Goal: Task Accomplishment & Management: Use online tool/utility

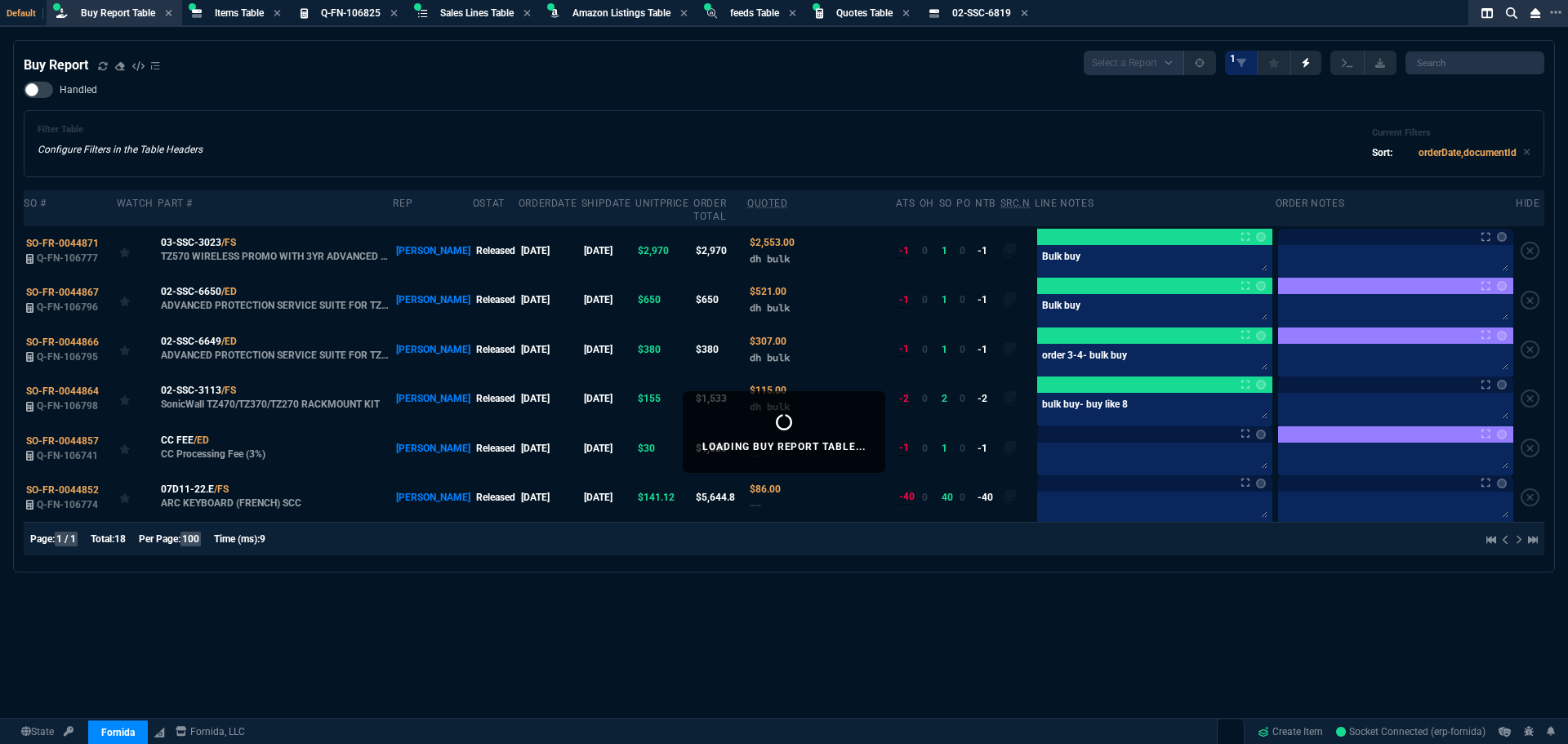
select select "8: NEPT"
click at [339, 91] on div "Handled Filter Table Configure Filters in the Table Headers Current Filters Sor…" at bounding box center [783, 129] width 1520 height 96
click at [233, 13] on span "Items Table" at bounding box center [239, 14] width 49 height 12
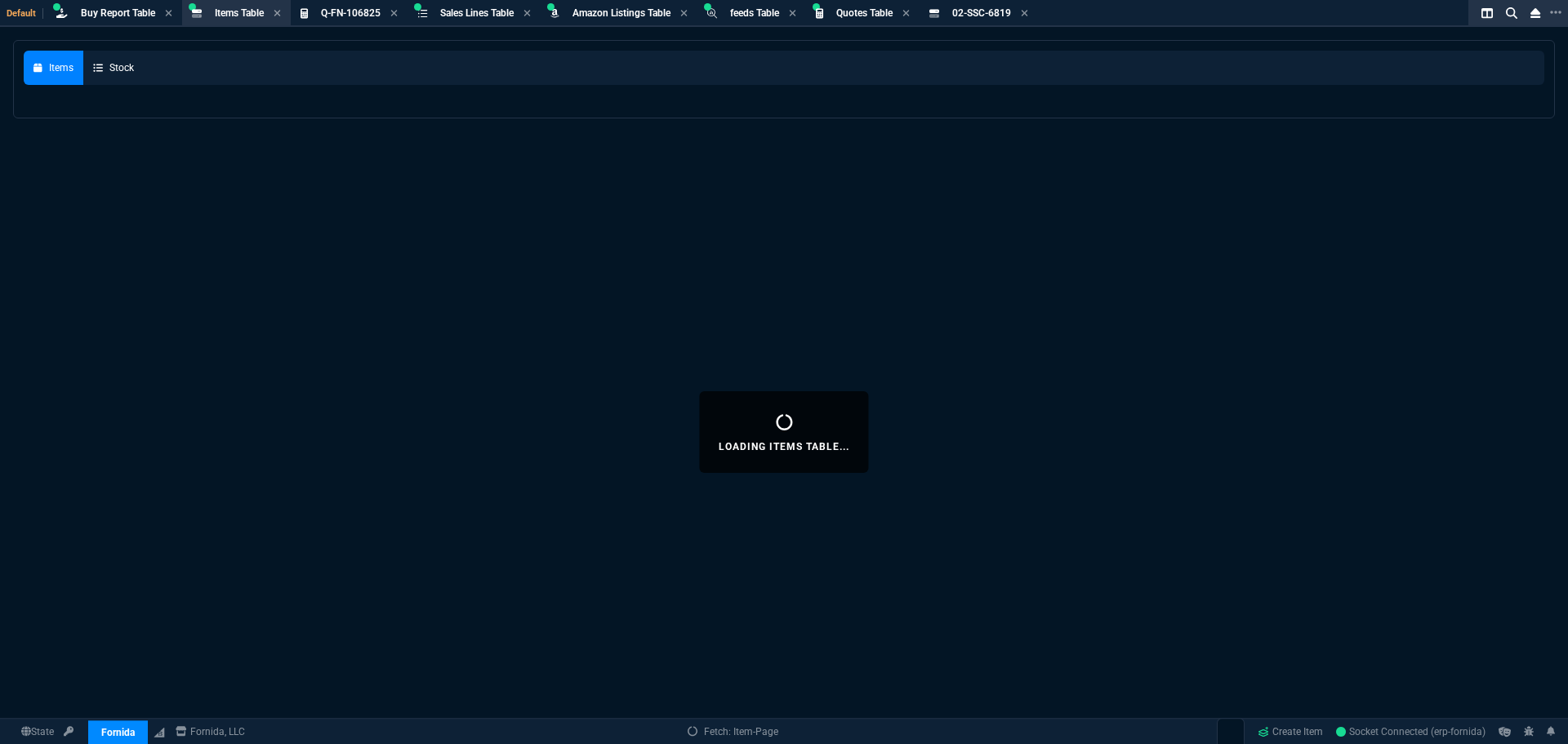
select select
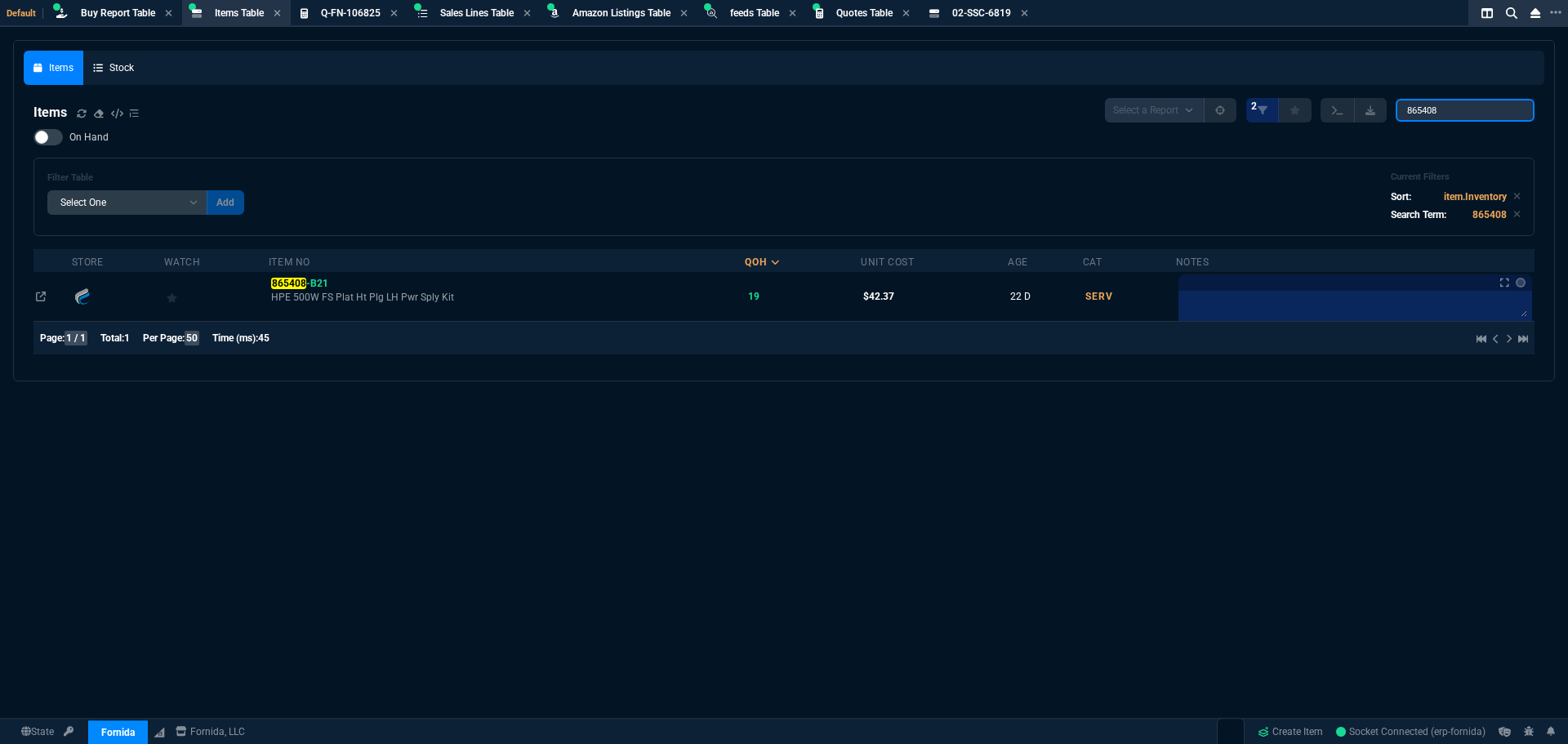
drag, startPoint x: 1429, startPoint y: 102, endPoint x: 1026, endPoint y: 59, distance: 405.3
click at [1085, 67] on div "Items Stock Items Select a Report NEW QUERY 2 865408 On Hand Filter Table Selec…" at bounding box center [783, 210] width 1520 height 320
type input "02-SSC-7321"
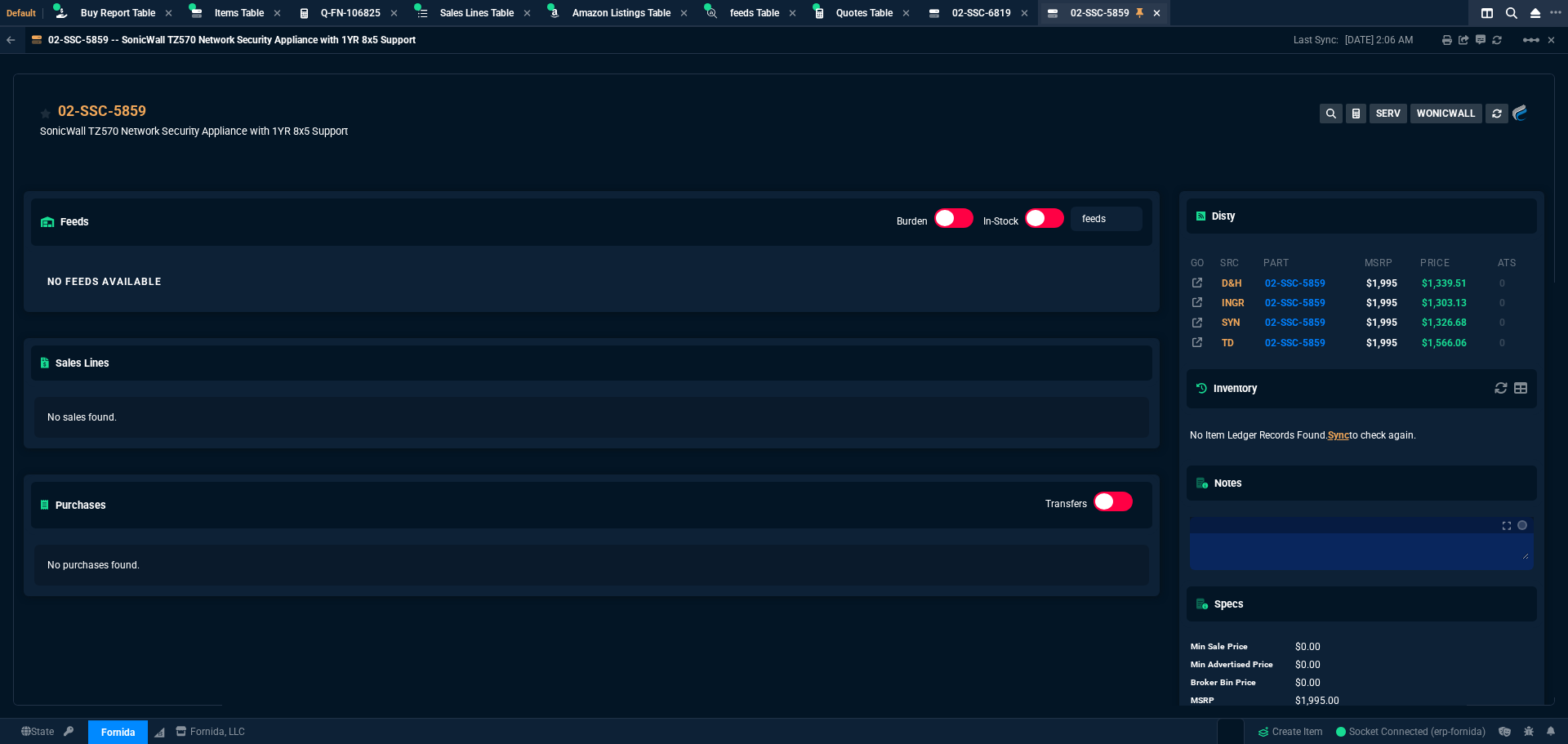
click at [1161, 8] on icon at bounding box center [1157, 13] width 8 height 10
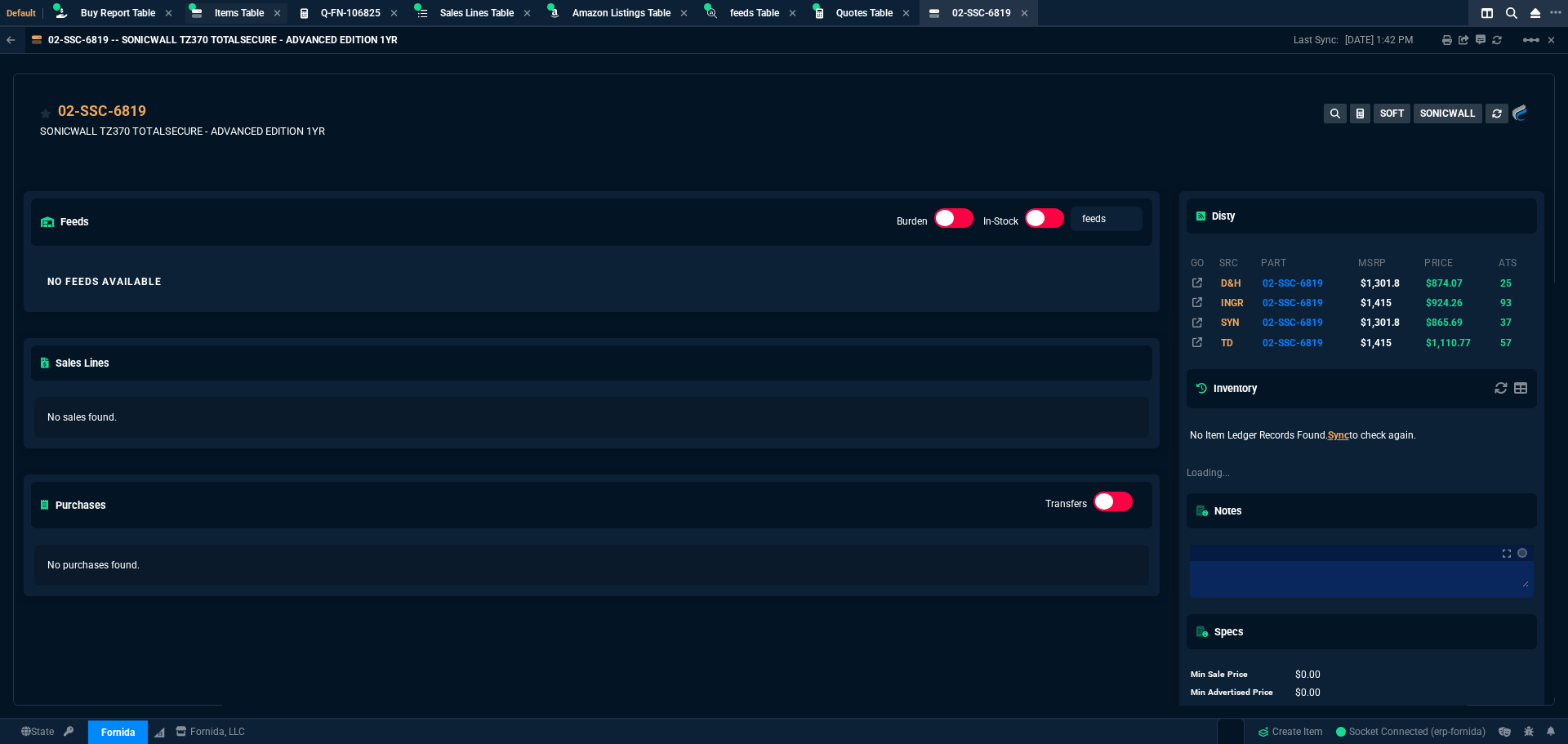
click at [219, 11] on span "Items Table" at bounding box center [239, 14] width 49 height 12
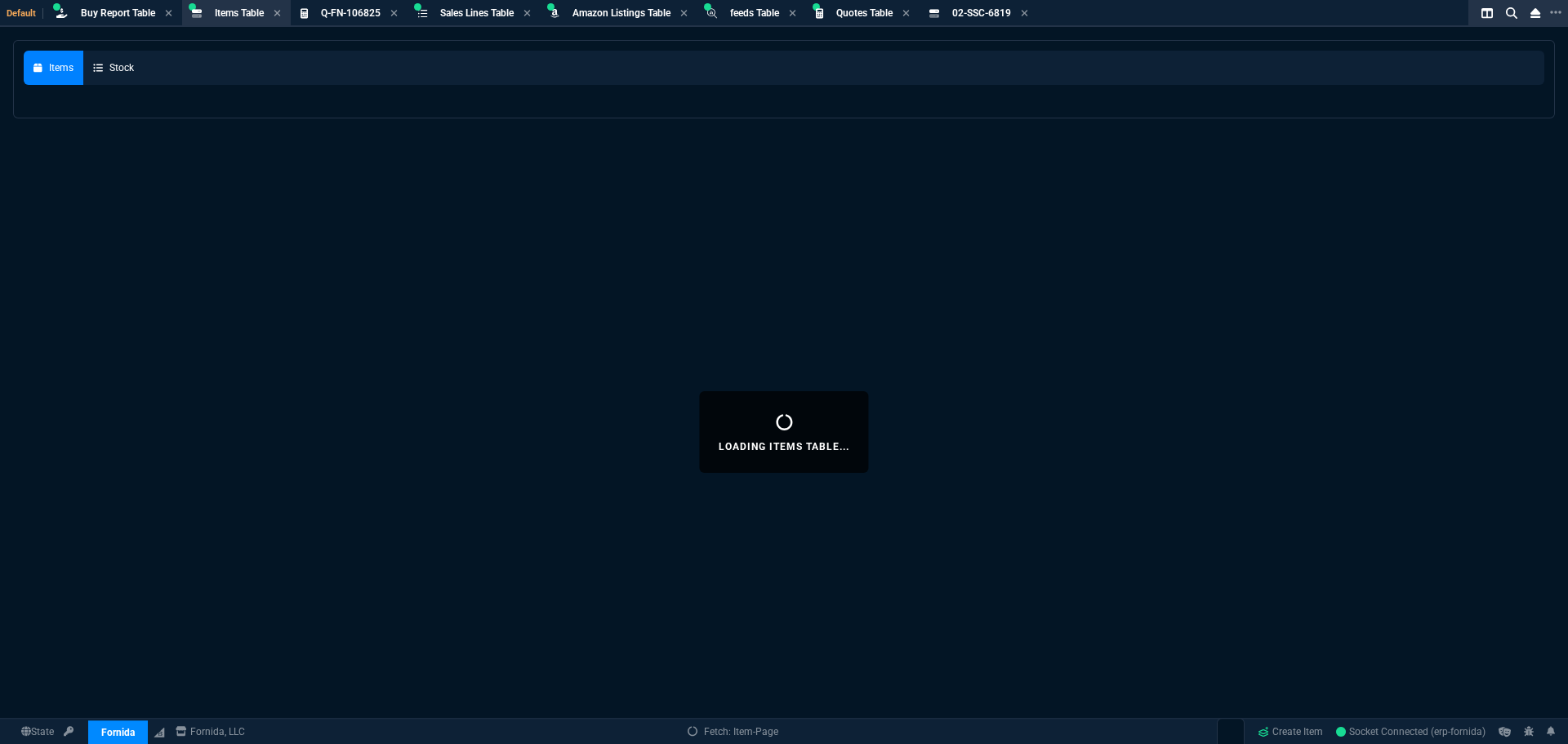
select select
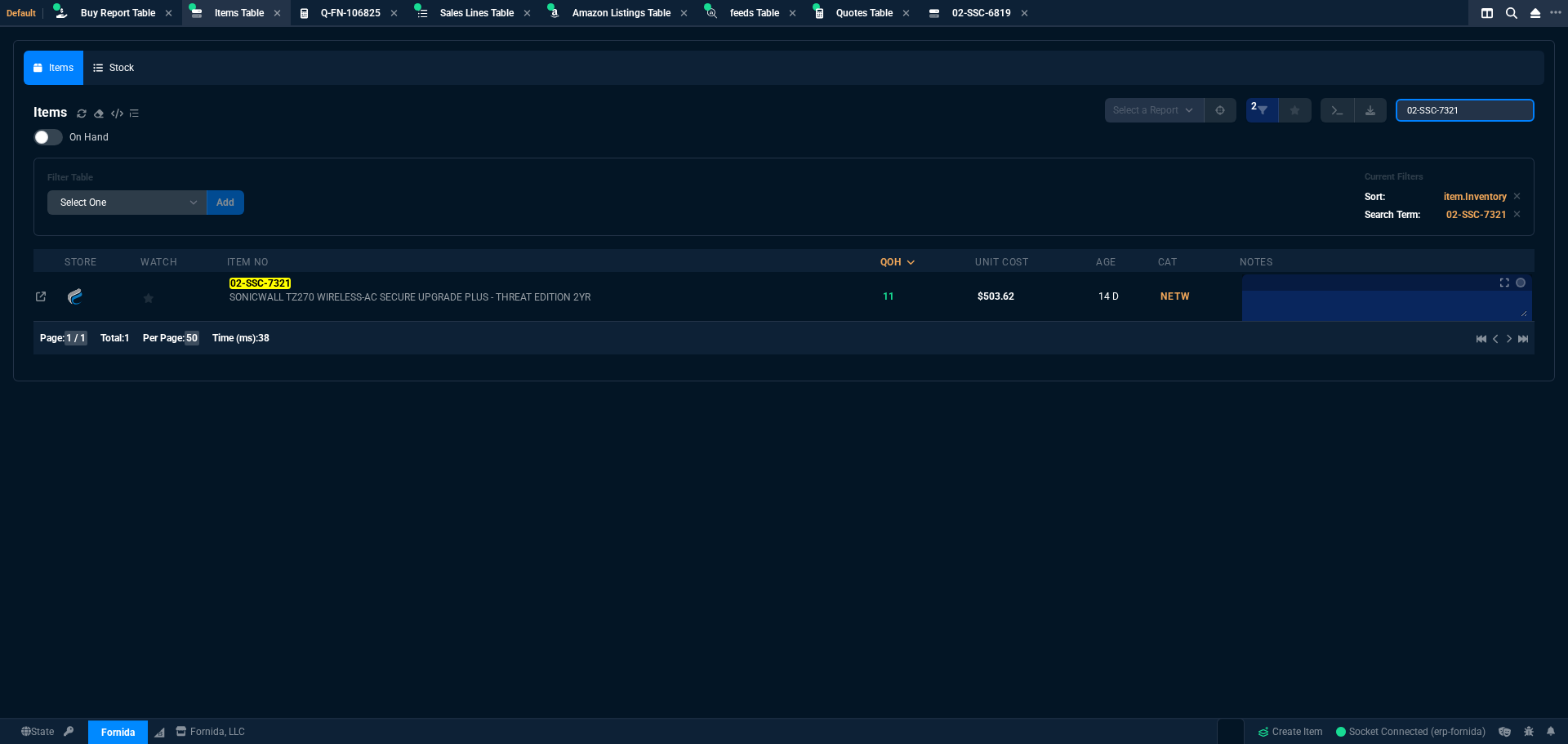
click at [1474, 113] on input "02-SSC-7321" at bounding box center [1465, 110] width 139 height 23
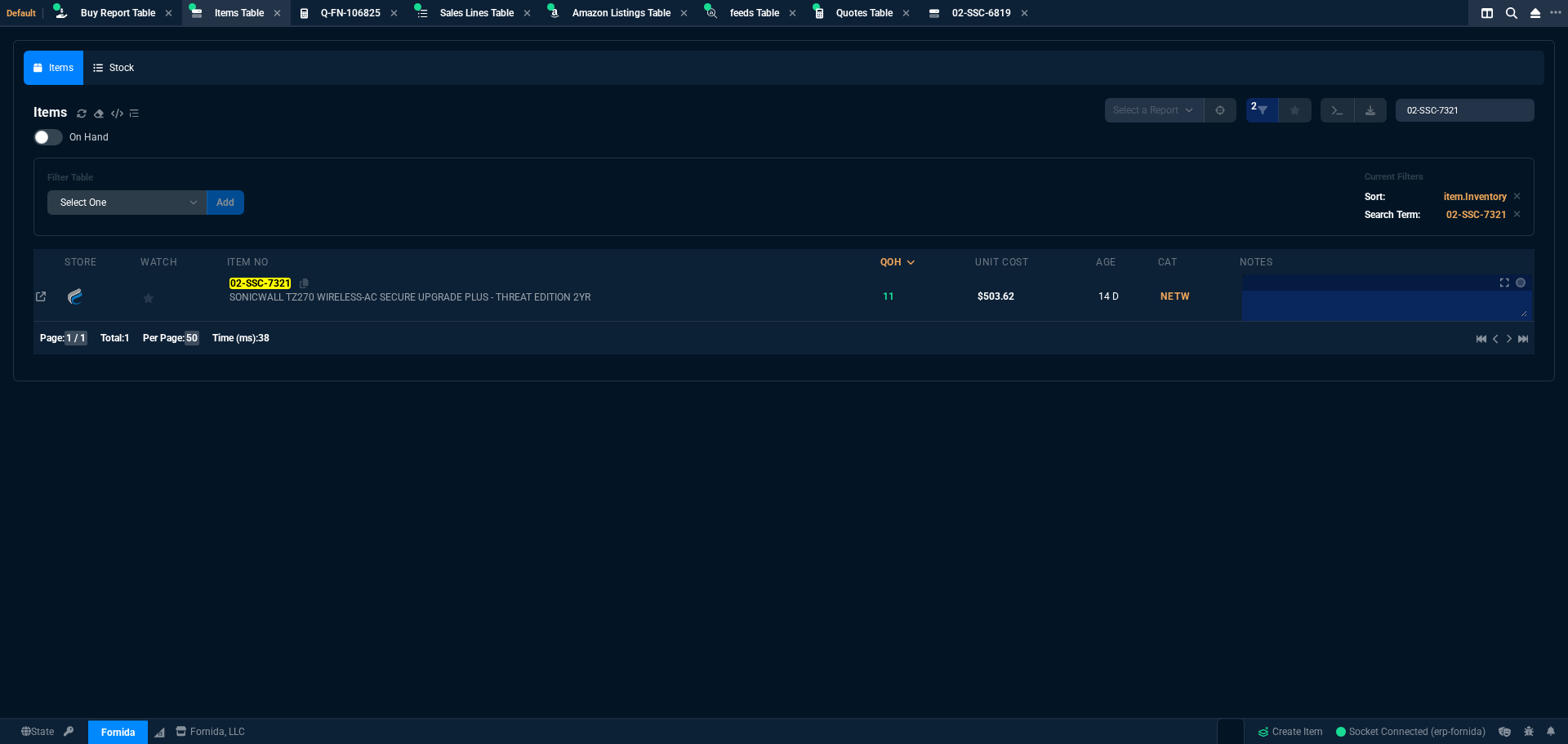
click at [247, 283] on mark "02-SSC-7321" at bounding box center [259, 284] width 62 height 12
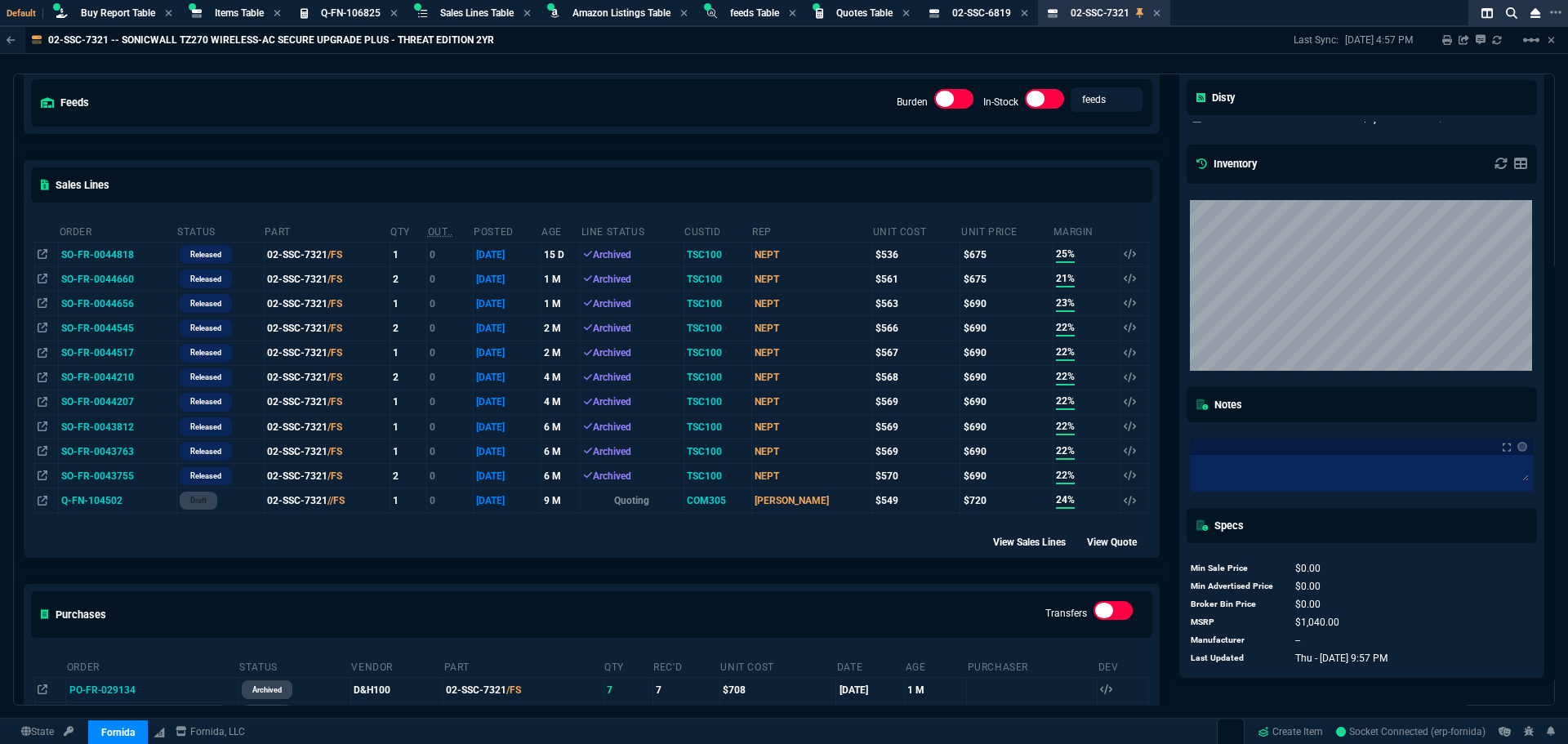
scroll to position [209, 0]
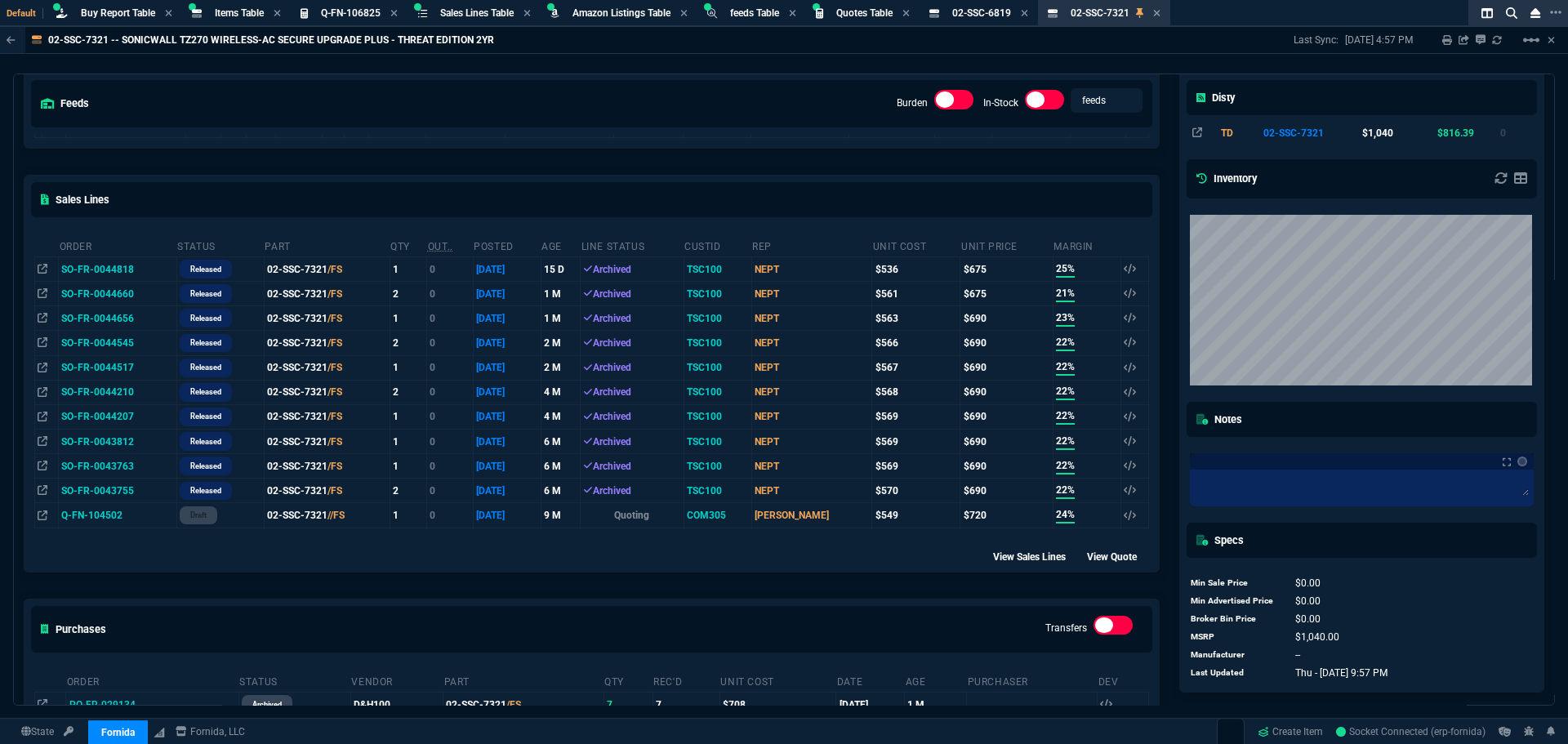
click at [112, 268] on td "SO-FR-0044818" at bounding box center [117, 268] width 118 height 24
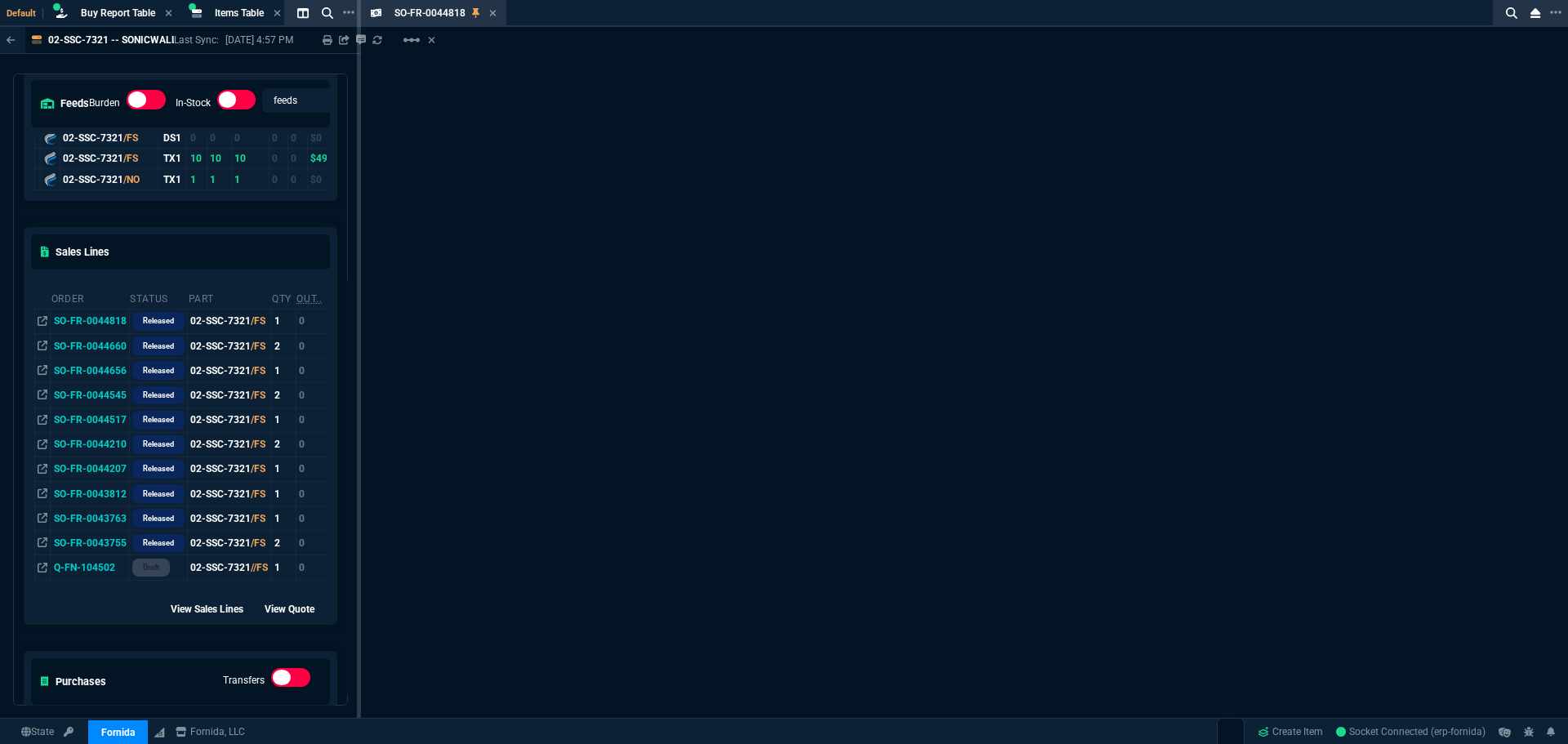
scroll to position [216, 0]
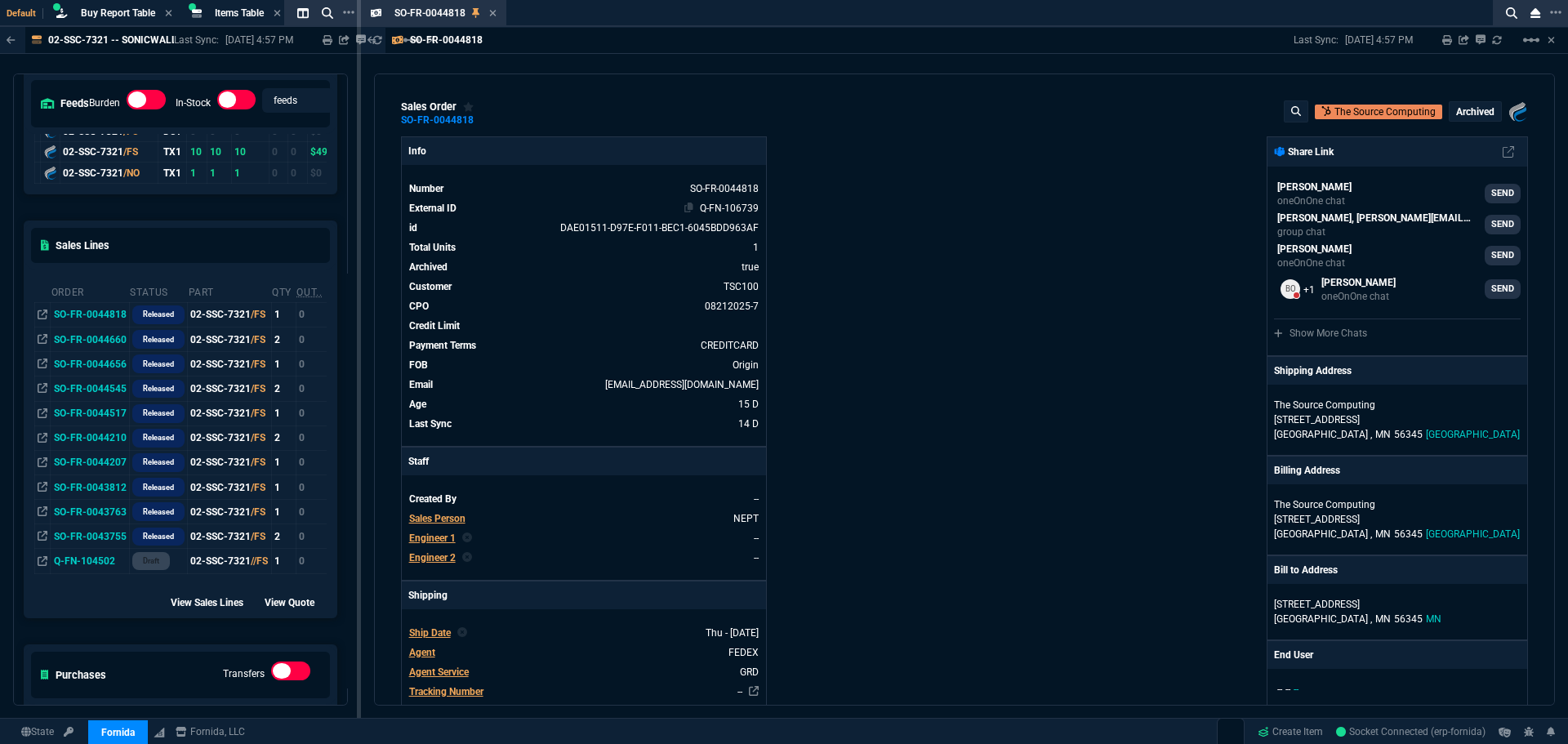
click at [724, 210] on link "Q-FN-106739" at bounding box center [729, 209] width 59 height 12
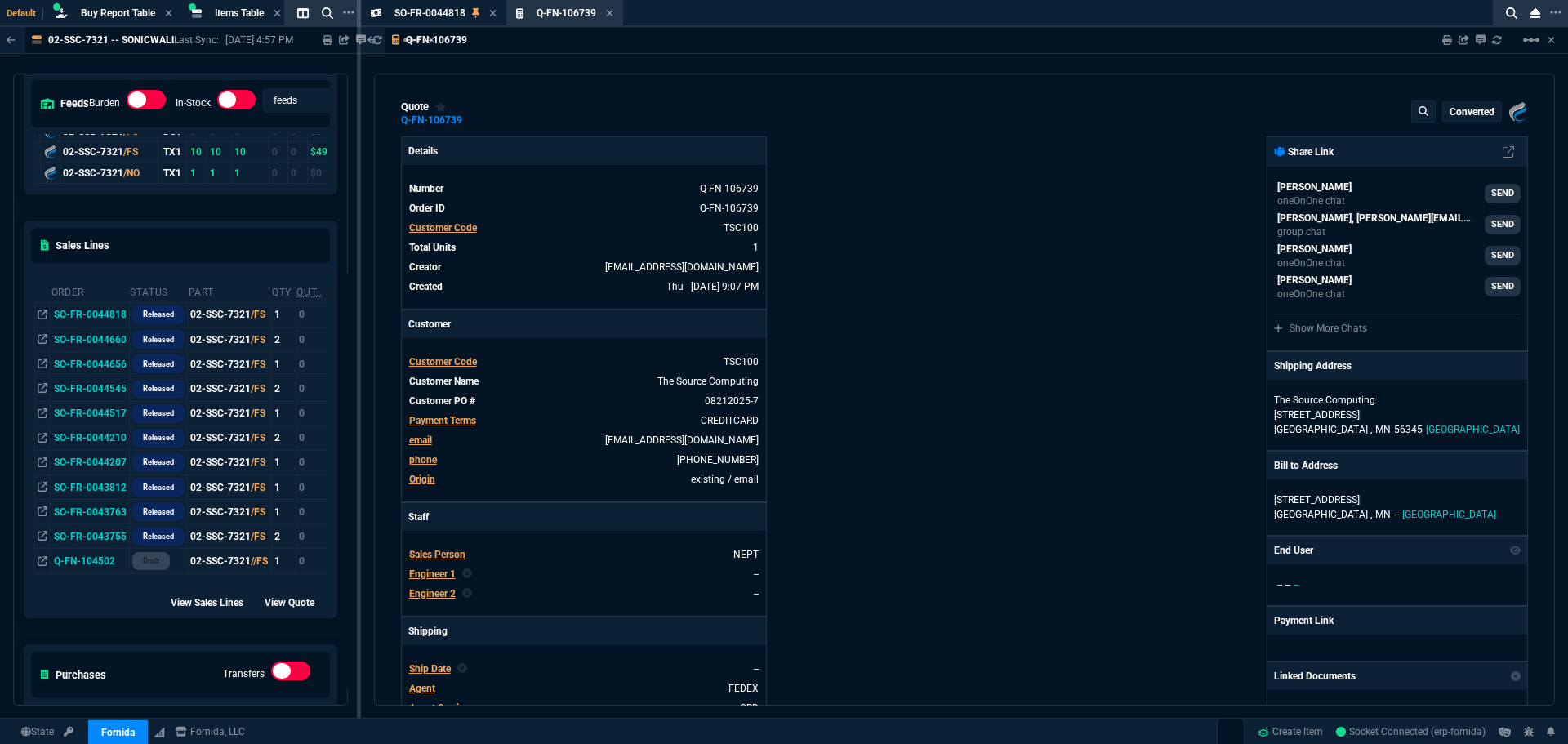
type input "25"
type input "167"
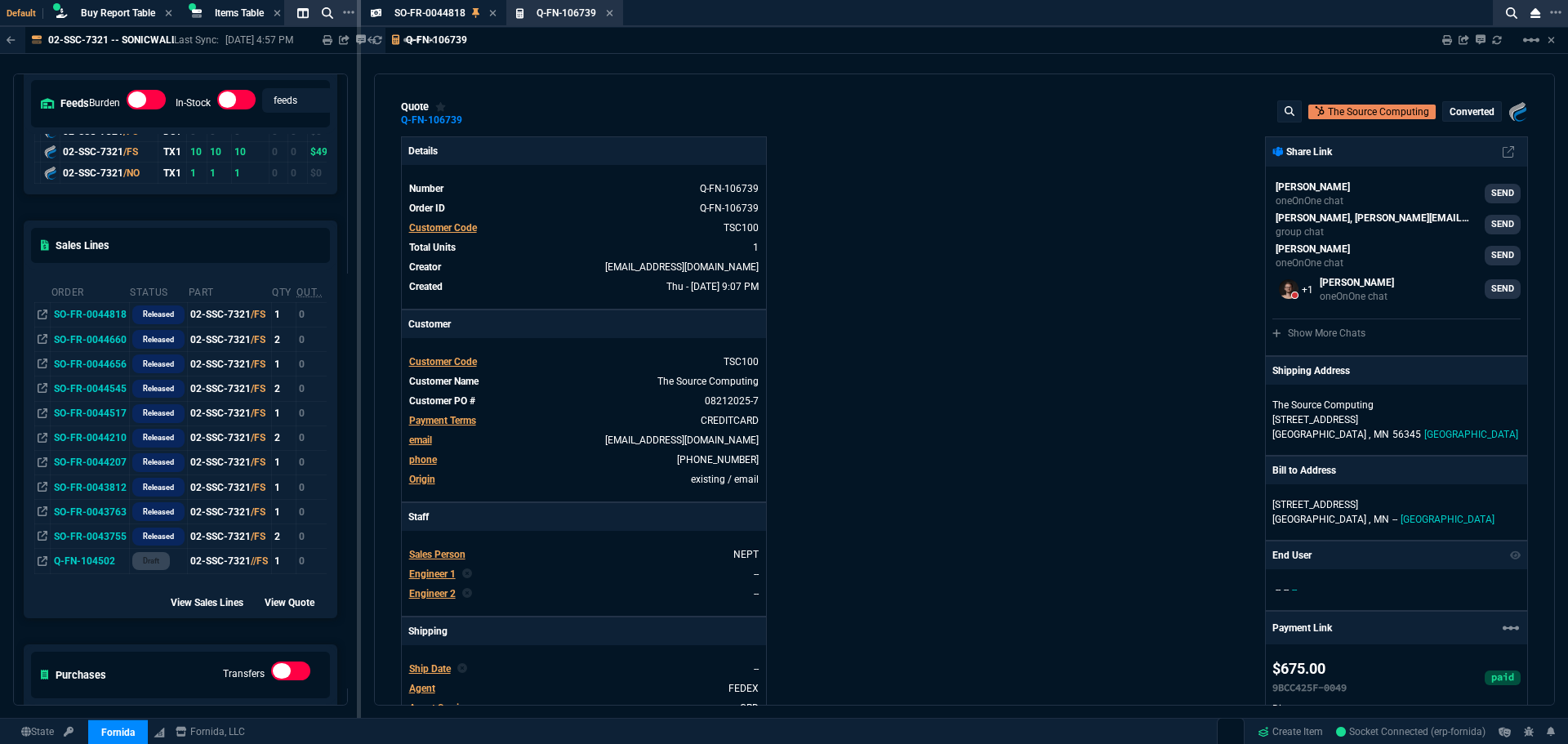
type input "1040"
type input "35"
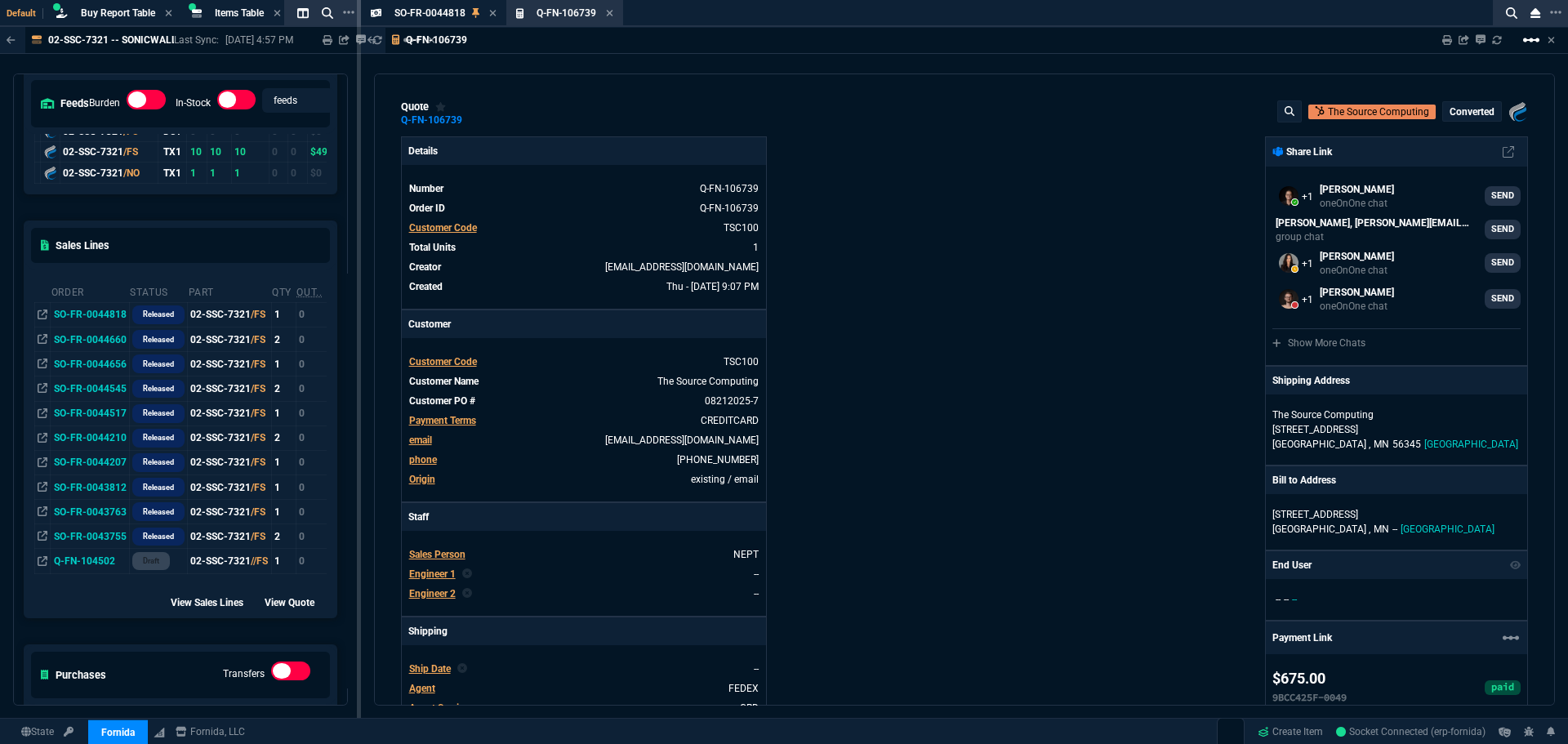
click at [1525, 35] on mat-icon "linear_scale" at bounding box center [1531, 40] width 20 height 20
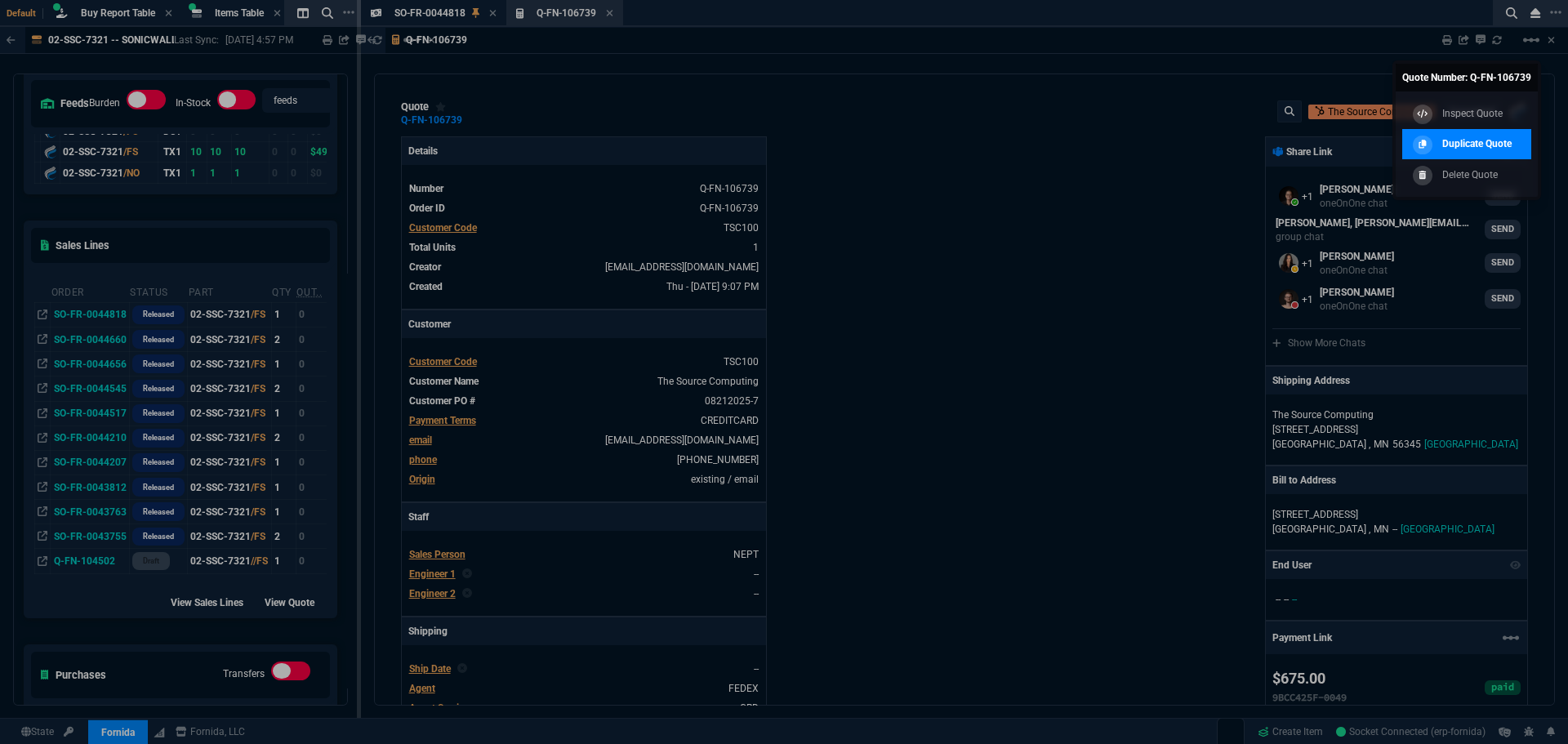
click at [1480, 147] on p "Duplicate Quote" at bounding box center [1476, 143] width 69 height 15
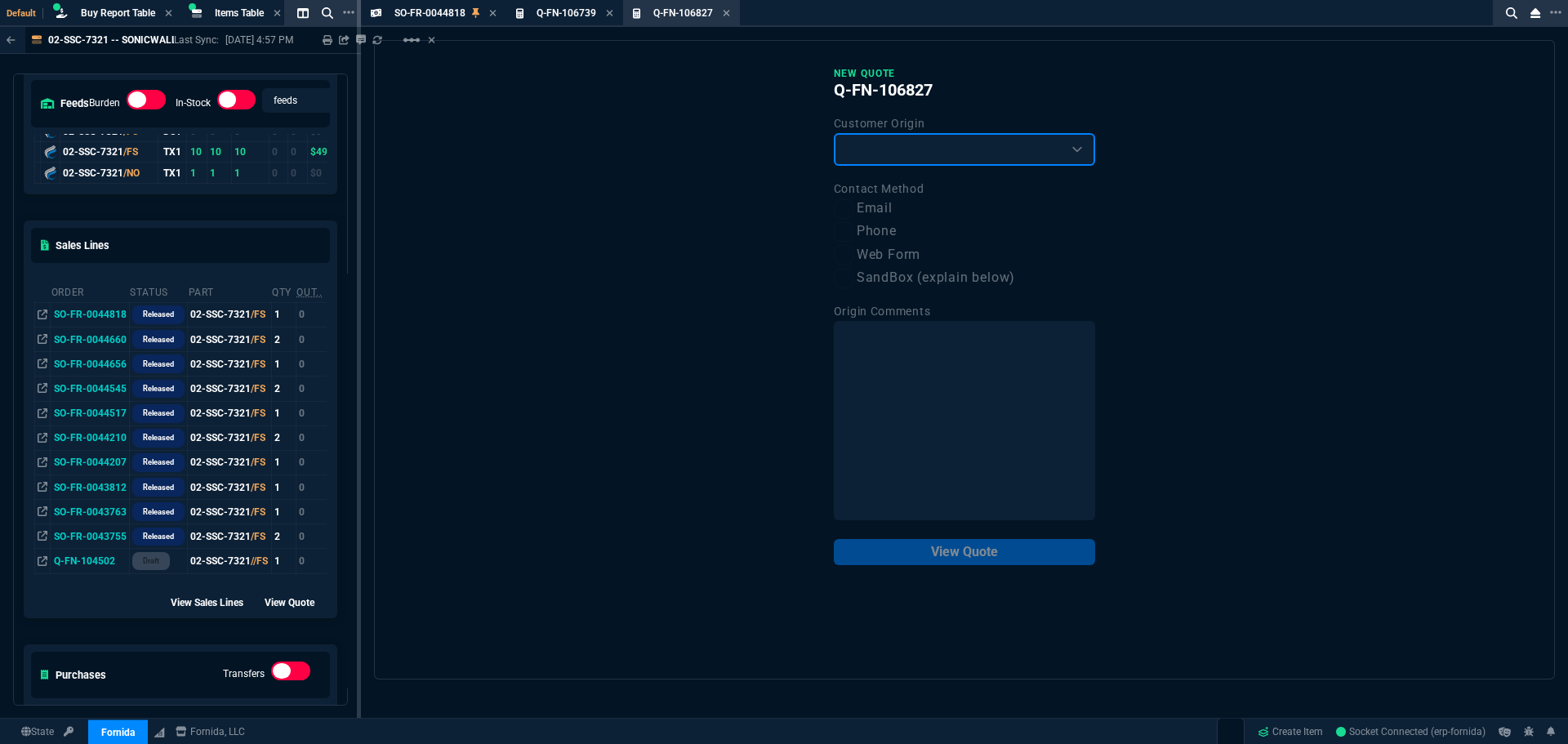
click at [962, 151] on select "Existing Customer Amazon Lead (first order) Website Lead (first order) Called (…" at bounding box center [964, 149] width 261 height 32
select select "existing"
click at [834, 134] on select "Existing Customer Amazon Lead (first order) Website Lead (first order) Called (…" at bounding box center [964, 149] width 261 height 32
click at [849, 205] on input "Email" at bounding box center [844, 209] width 20 height 20
checkbox input "true"
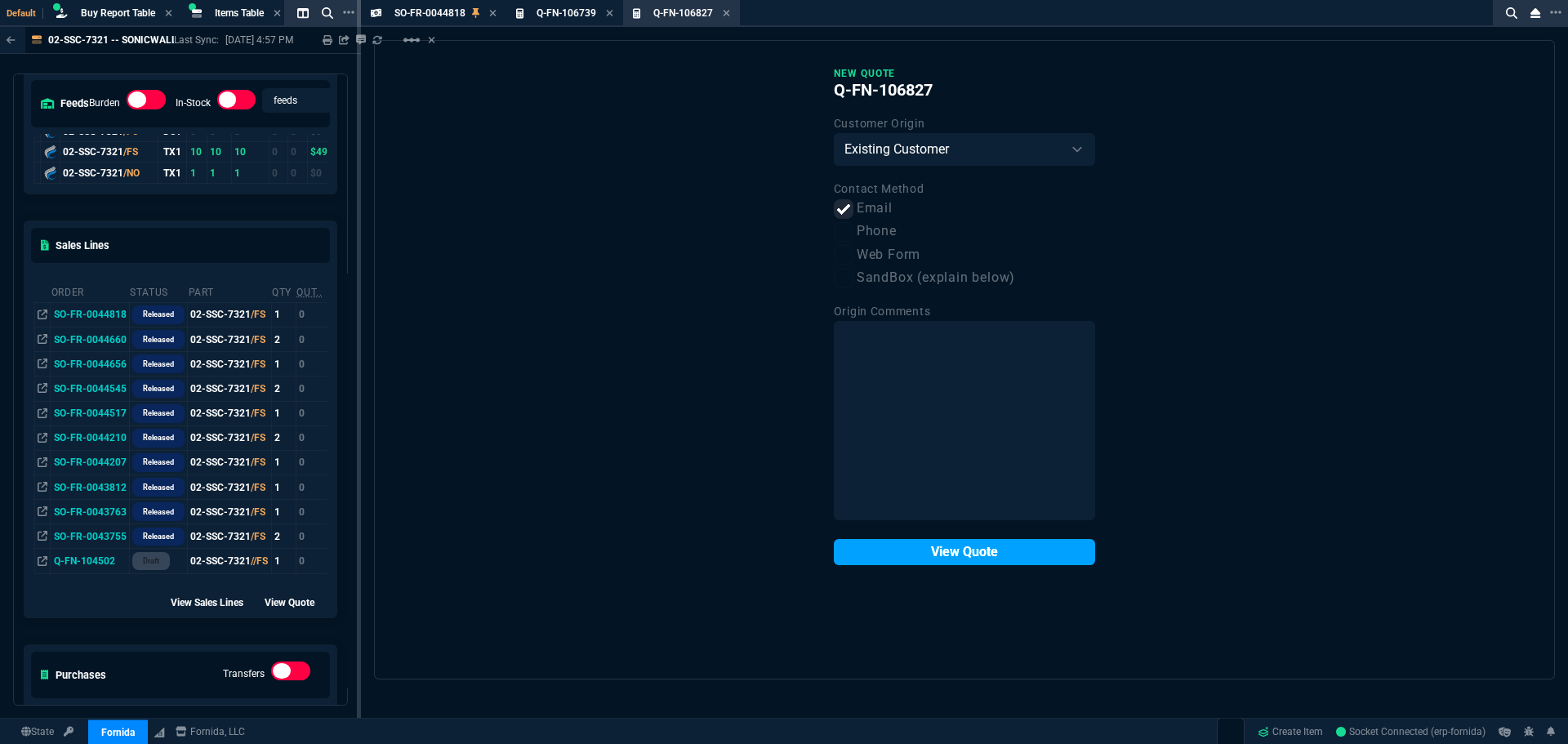
click at [1023, 560] on button "View Quote" at bounding box center [964, 552] width 261 height 26
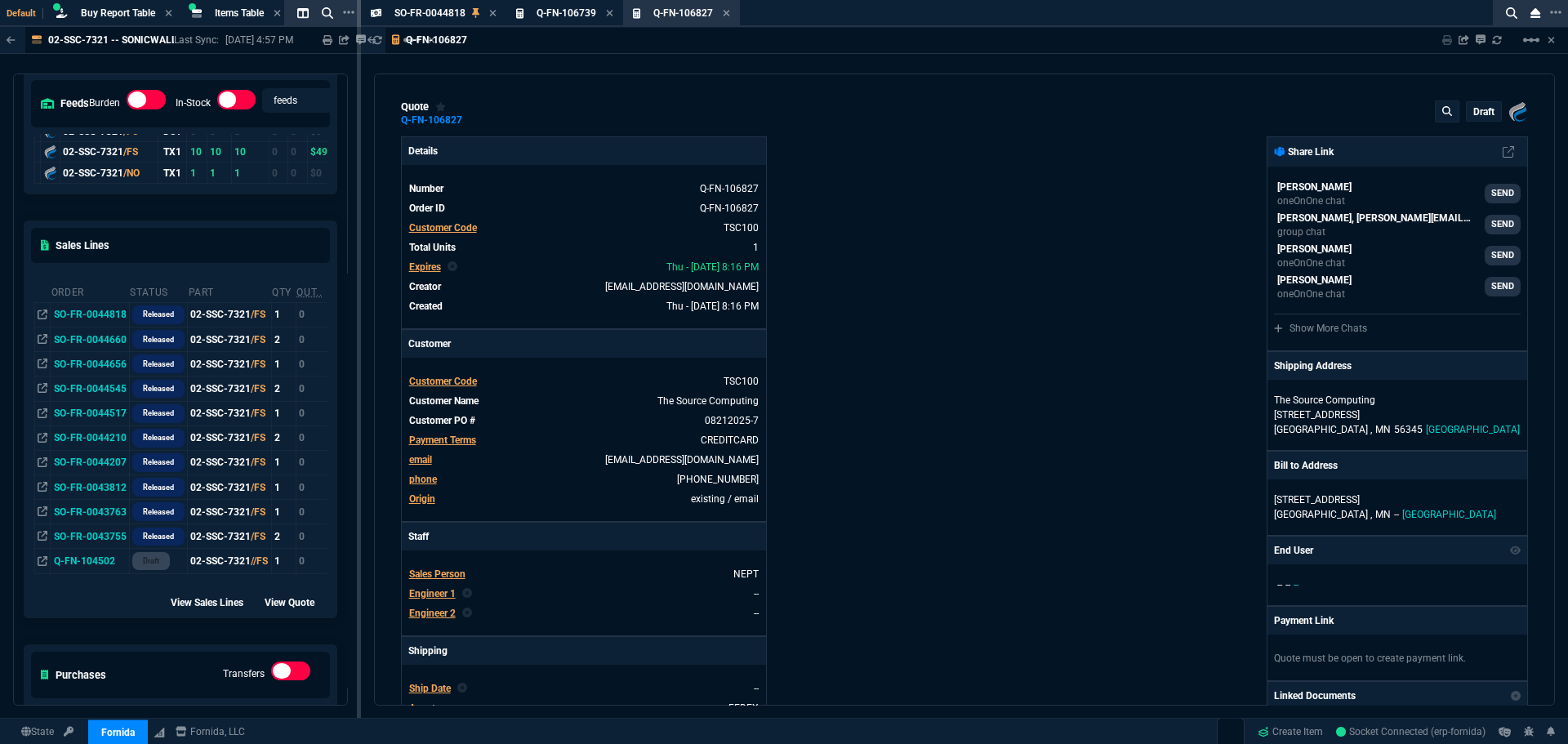
type input "25"
type input "167"
type input "35"
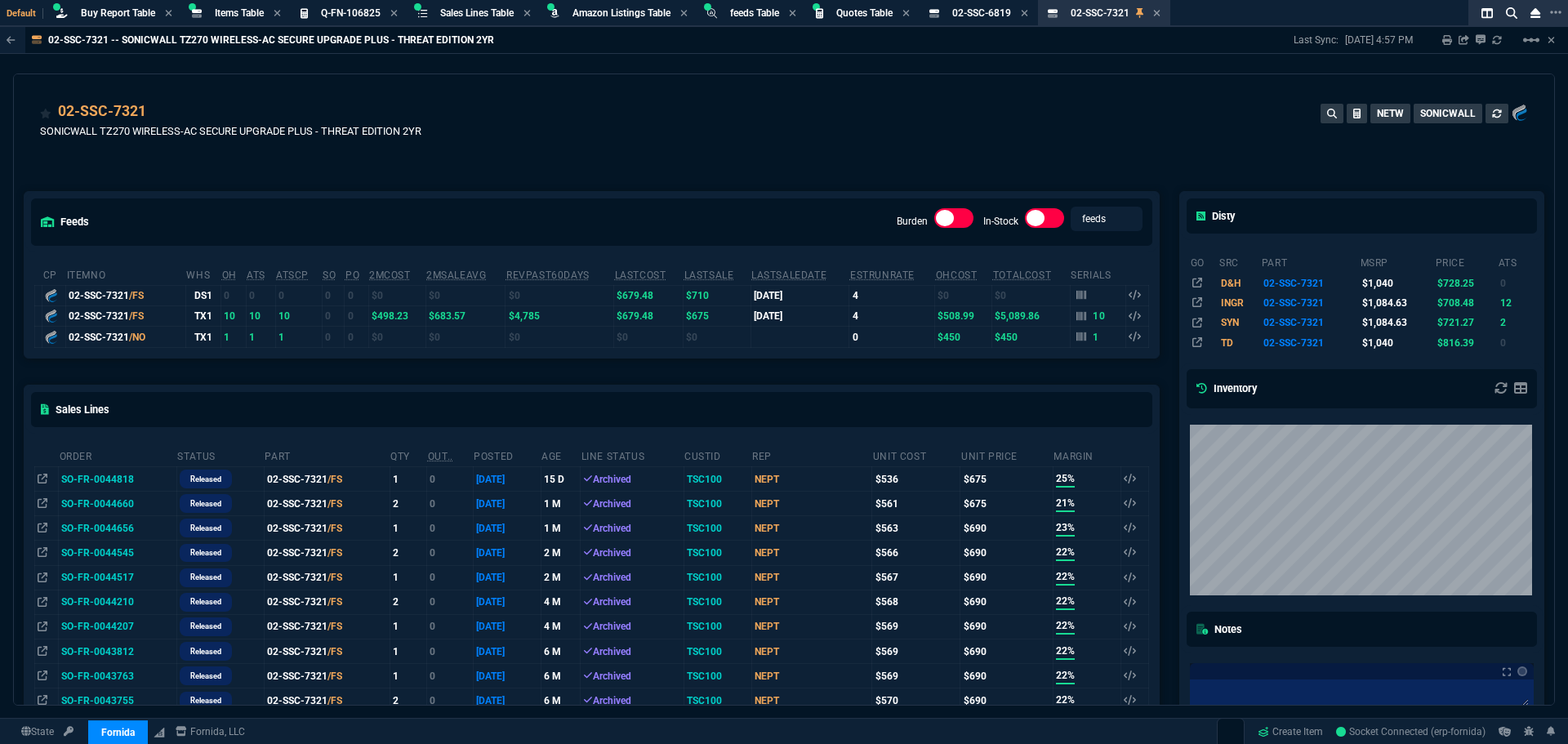
select select "8: NEPT"
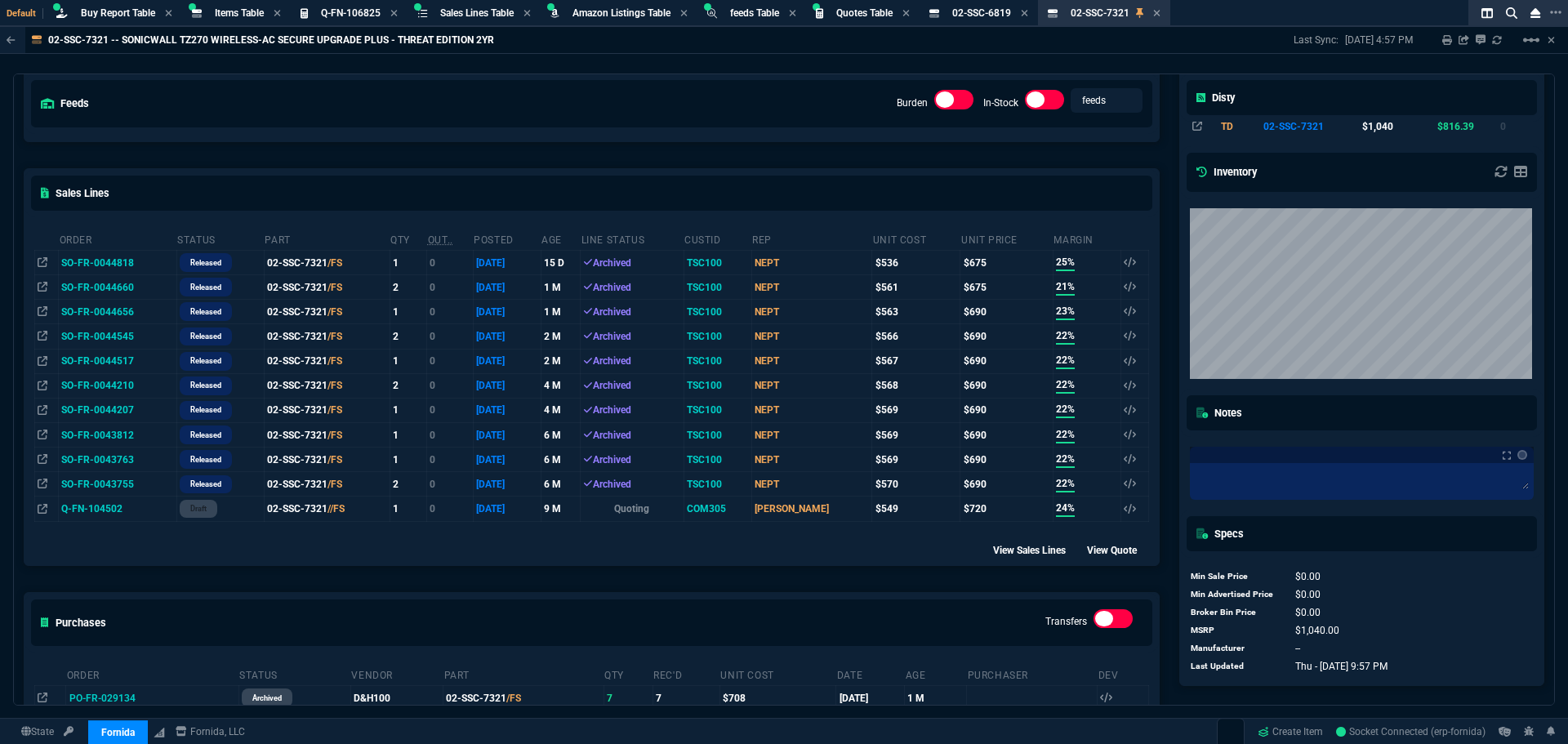
click at [571, 82] on div "feeds Burden In-Stock feeds prices" at bounding box center [591, 103] width 1134 height 60
click at [825, 99] on div "feeds Burden In-Stock feeds prices" at bounding box center [591, 103] width 1134 height 60
click at [106, 12] on span "Buy Report Table" at bounding box center [118, 14] width 74 height 12
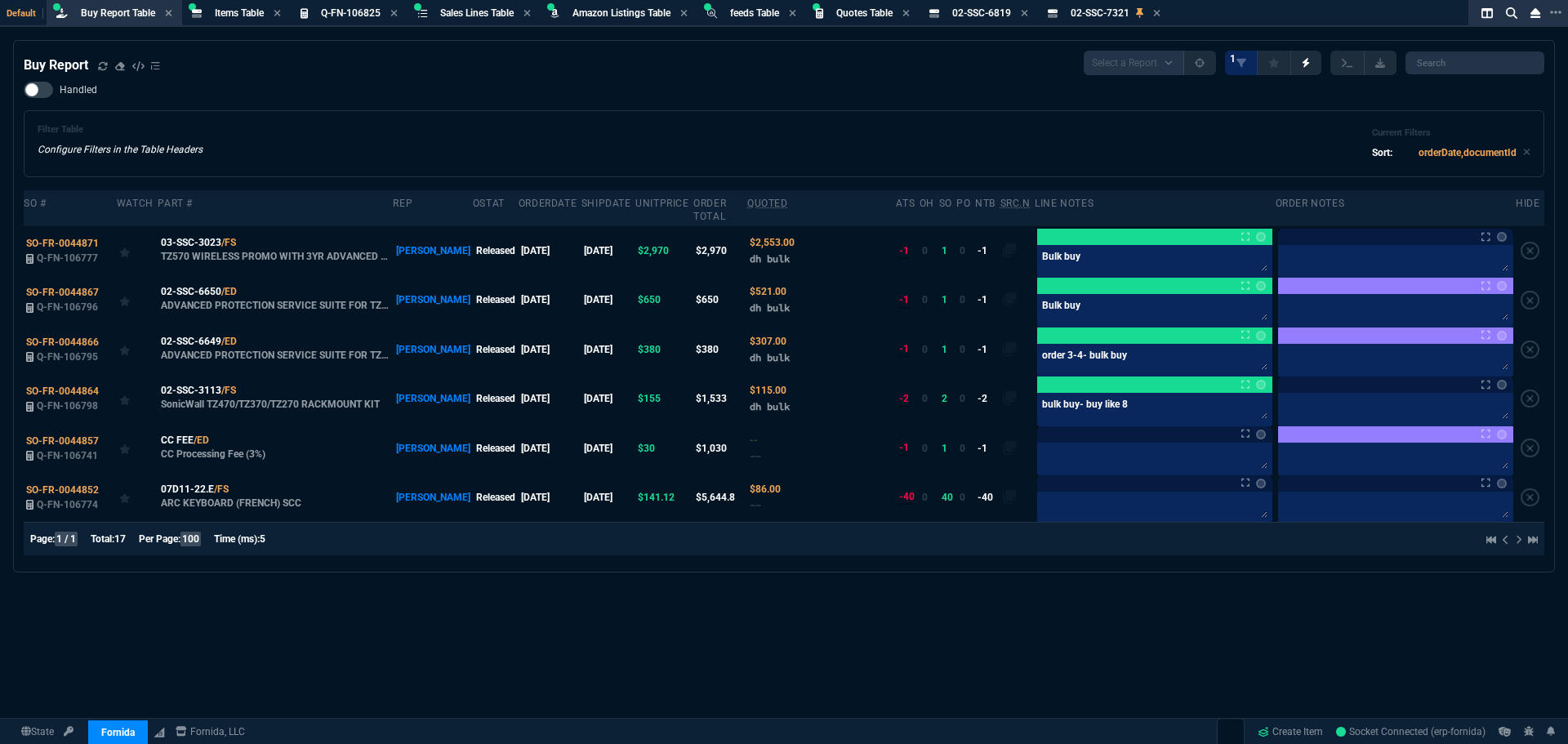
click at [1057, 580] on div "Buy Report Select a Report Not Purchased 1 Handled Filter Table Configure Filte…" at bounding box center [784, 432] width 1568 height 784
click at [1063, 585] on div "Buy Report Select a Report Not Purchased 1 Handled Filter Table Configure Filte…" at bounding box center [784, 432] width 1568 height 784
click at [102, 70] on icon at bounding box center [102, 66] width 9 height 8
click at [516, 126] on div "Filter Table Configure Filters in the Table Headers Current Filters Sort: order…" at bounding box center [783, 144] width 1493 height 39
click at [527, 113] on div "Filter Table Configure Filters in the Table Headers Current Filters Sort: order…" at bounding box center [783, 144] width 1520 height 67
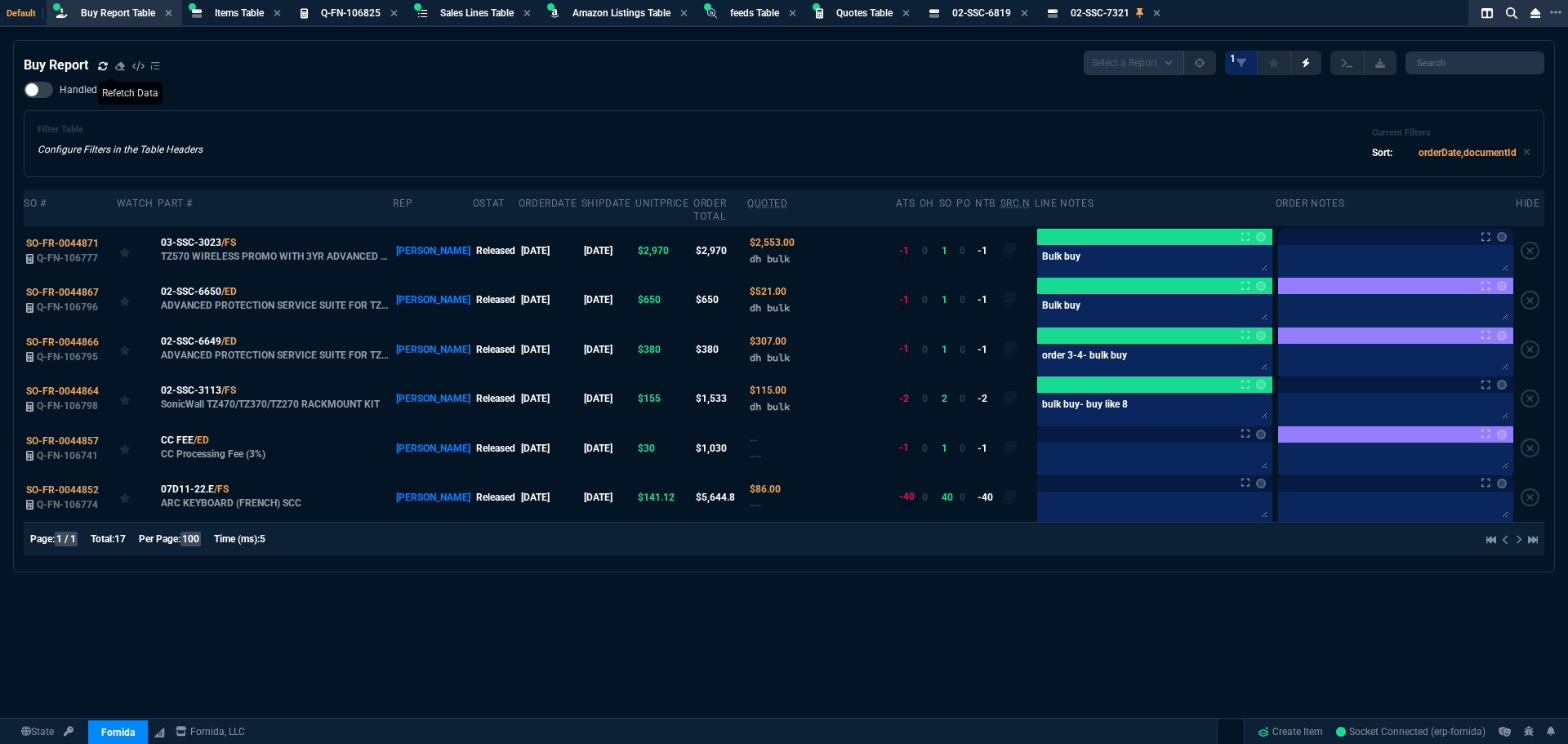
click at [530, 110] on div "Handled Filter Table Configure Filters in the Table Headers Current Filters Sor…" at bounding box center [783, 129] width 1520 height 96
click at [1174, 733] on span "Approved Quotes" at bounding box center [1190, 729] width 69 height 13
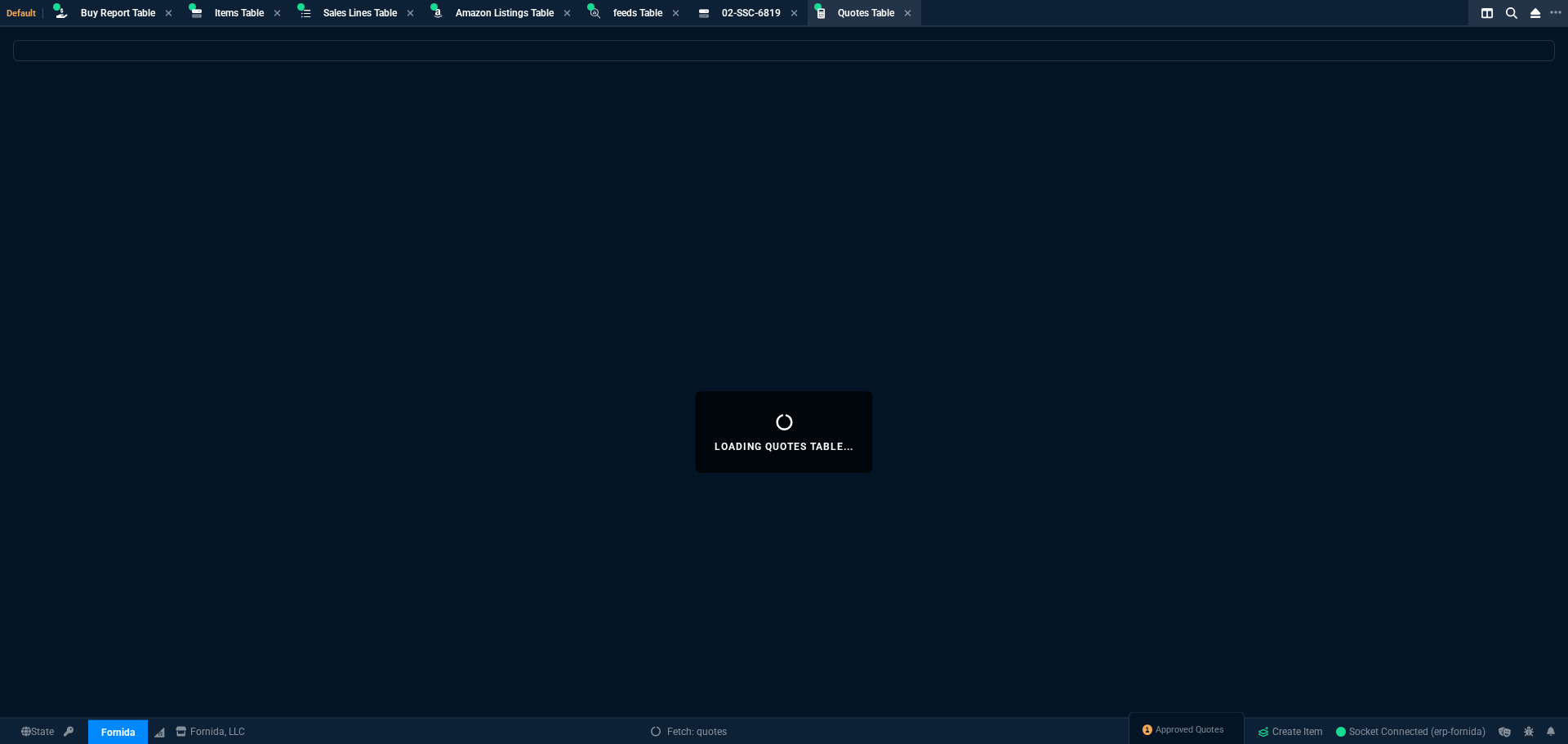
select select
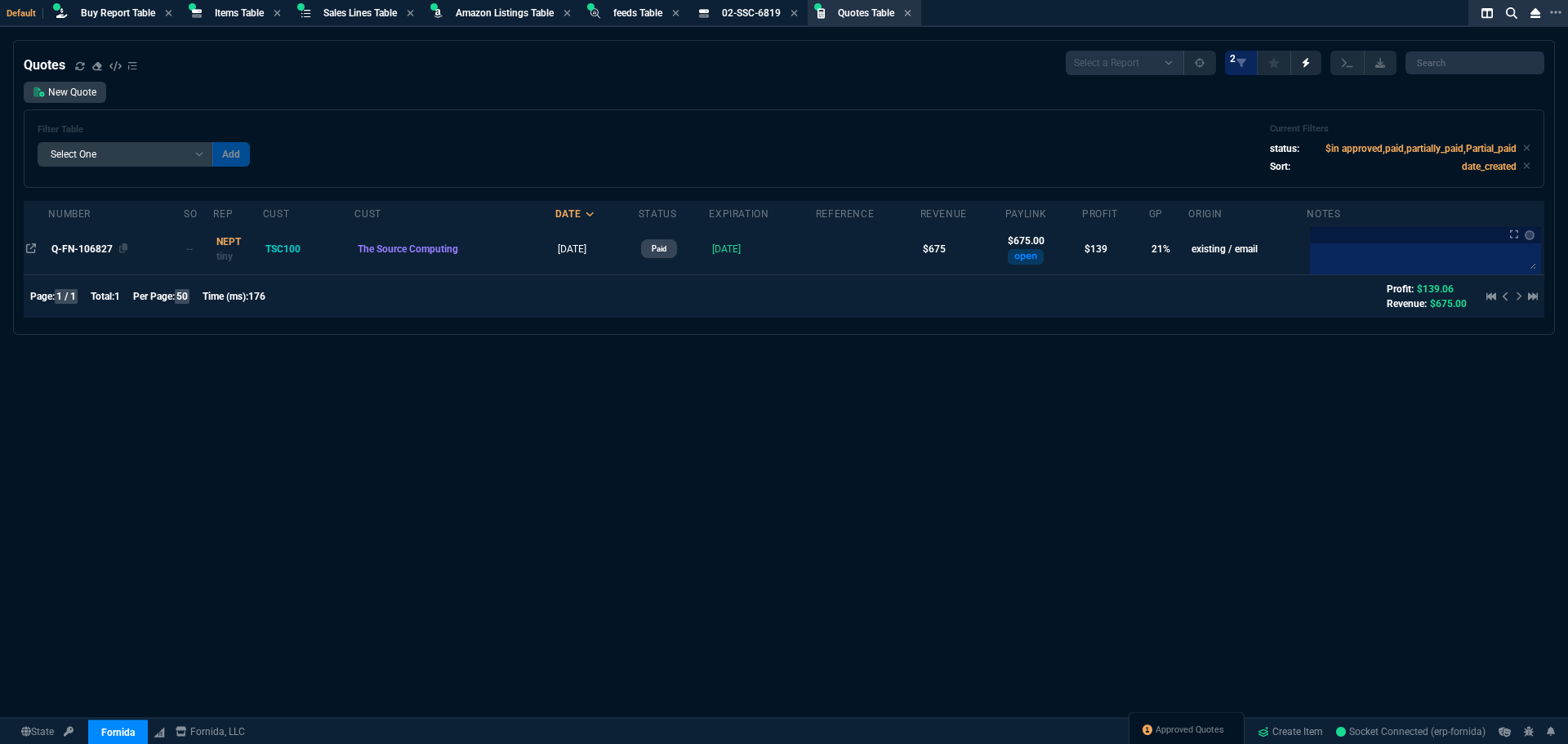
click at [67, 248] on span "Q-FN-106827" at bounding box center [82, 250] width 62 height 12
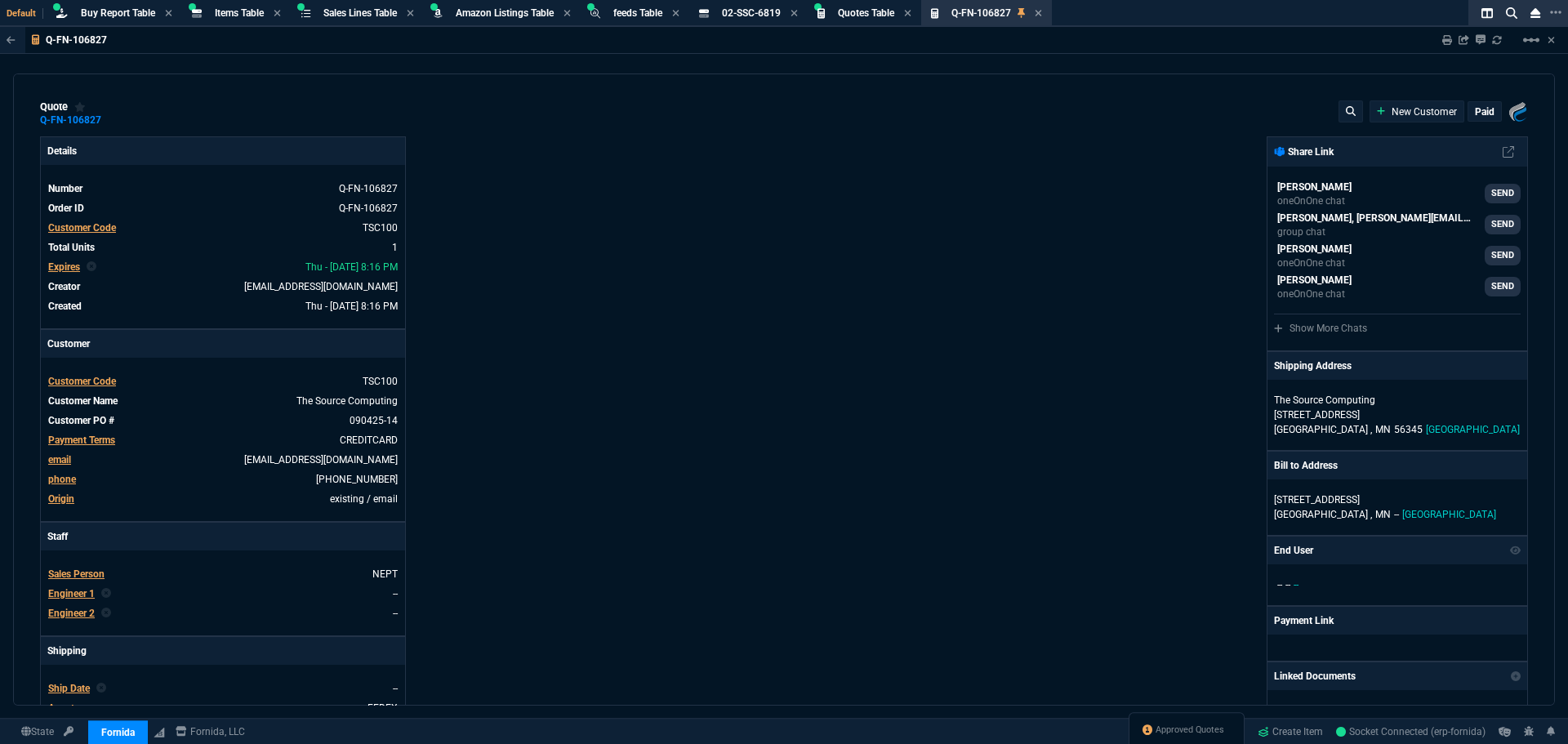
type input "25"
type input "167"
type input "1040"
type input "35"
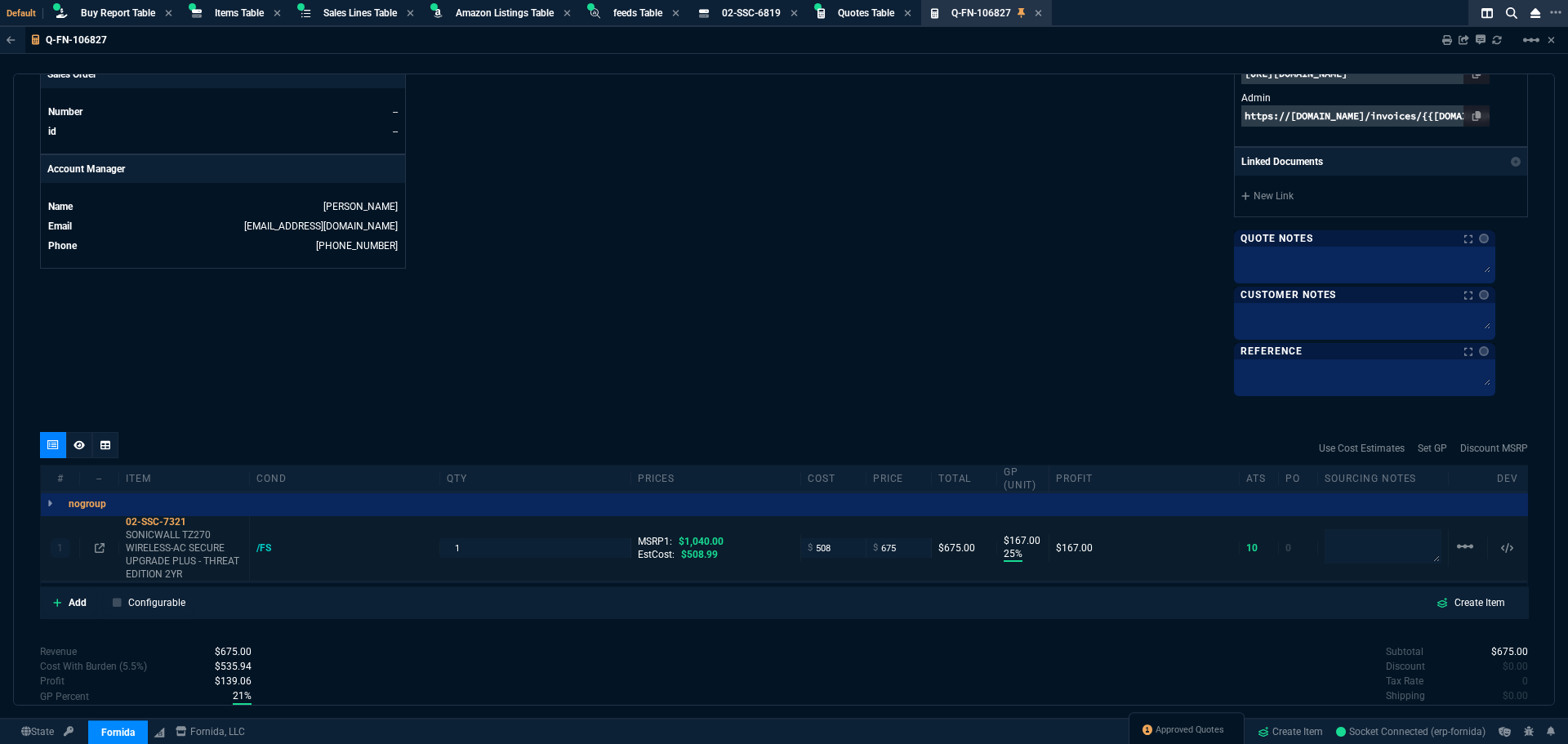
scroll to position [816, 0]
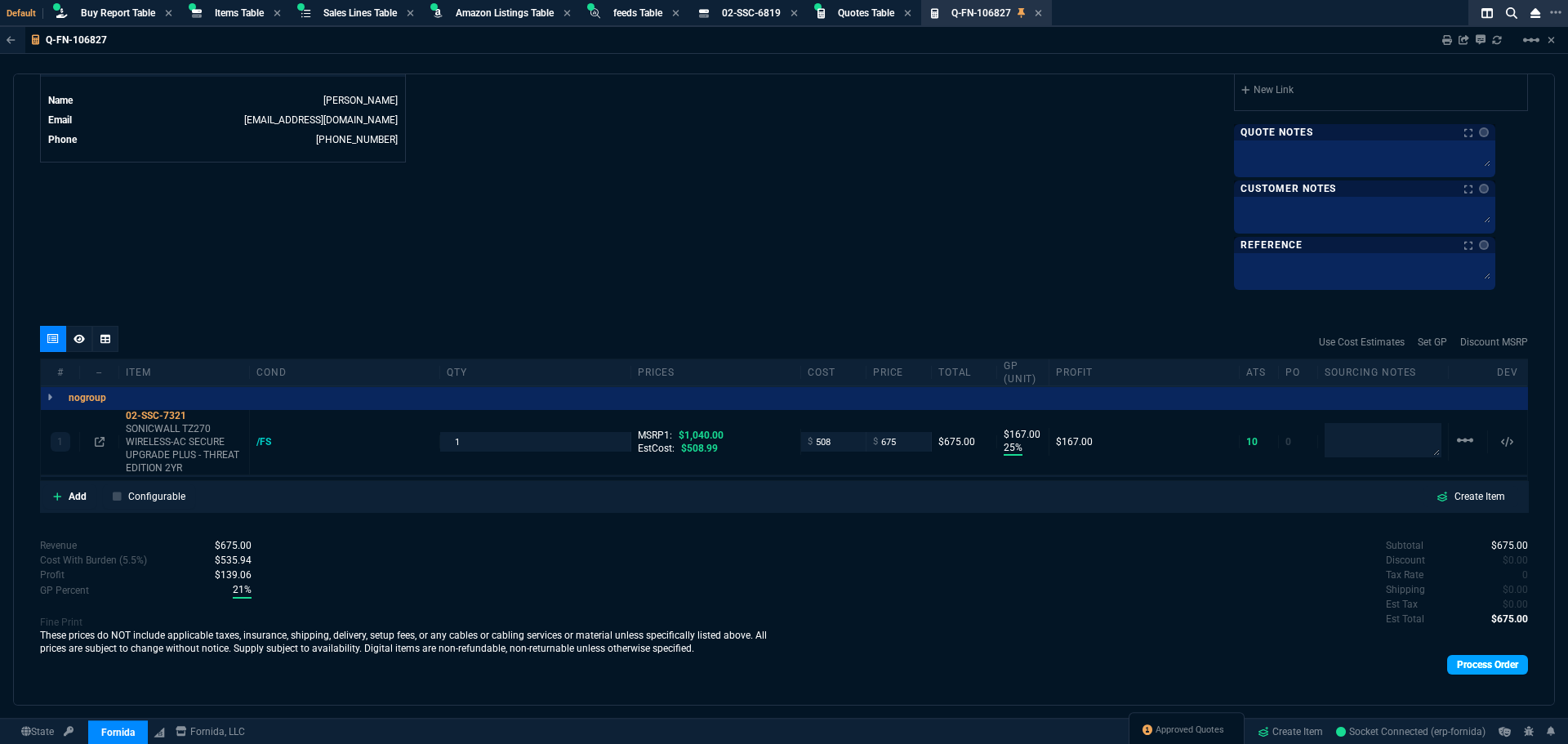
click at [1493, 668] on link "Process Order" at bounding box center [1487, 665] width 81 height 20
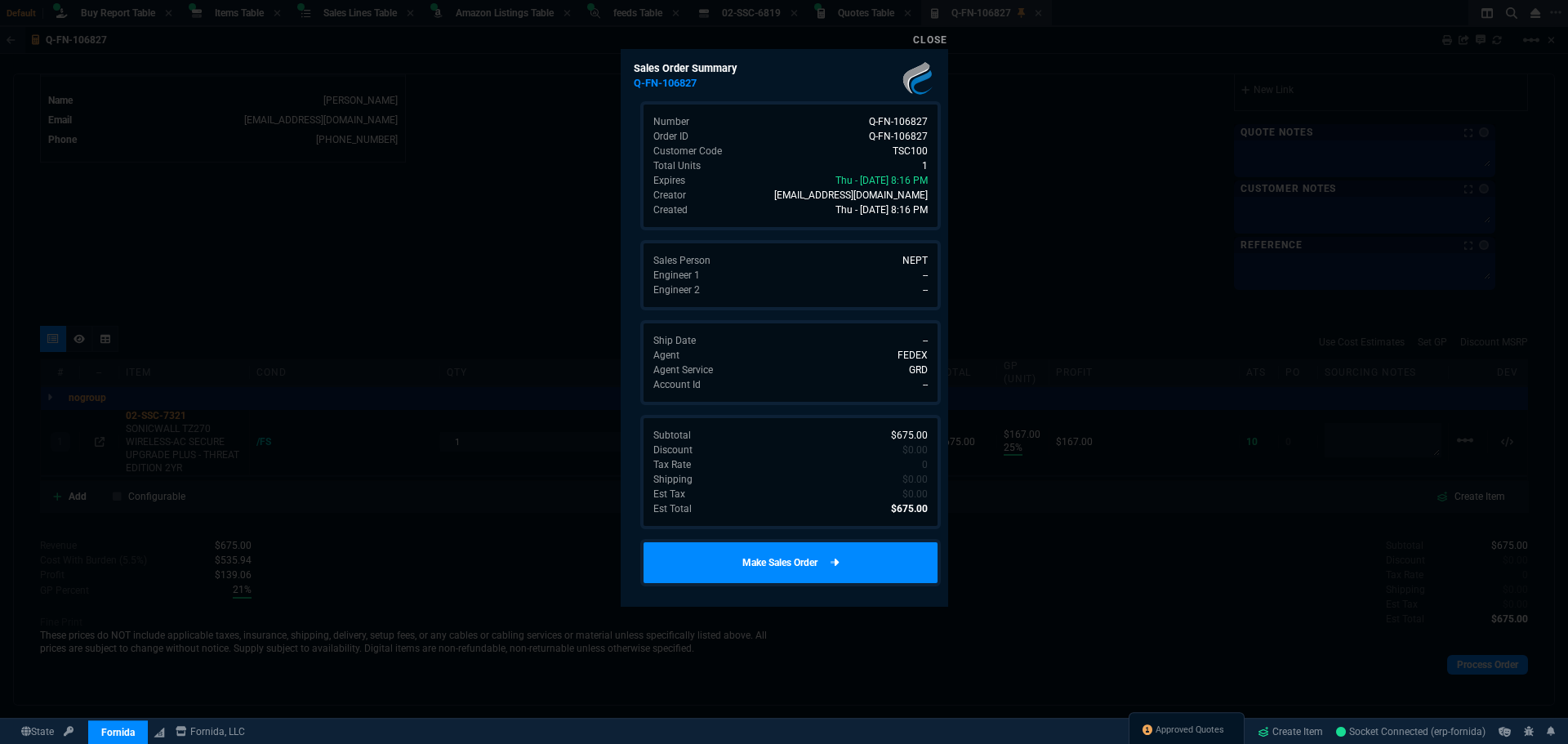
click at [787, 559] on link "Make Sales Order" at bounding box center [790, 563] width 300 height 47
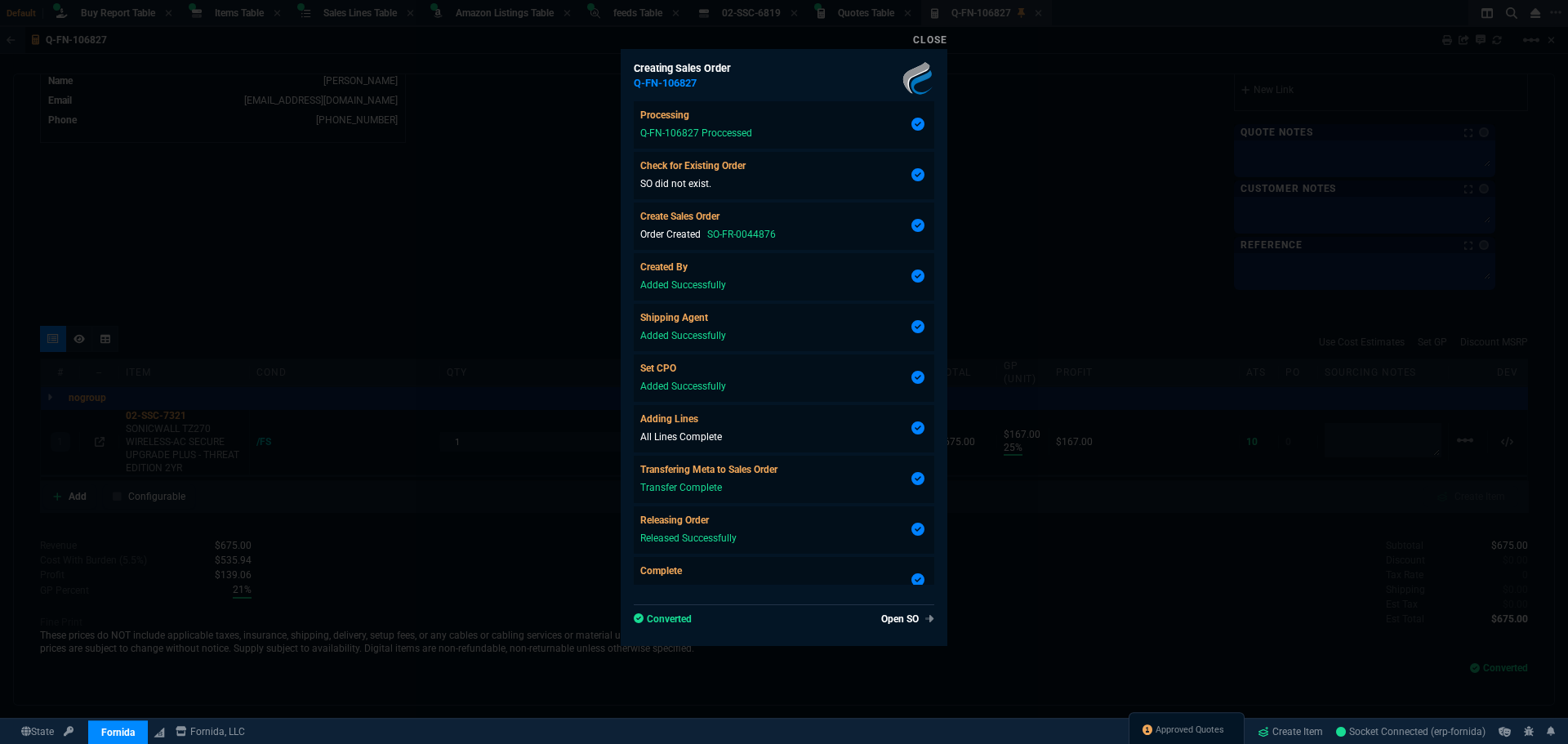
type input "25"
type input "167"
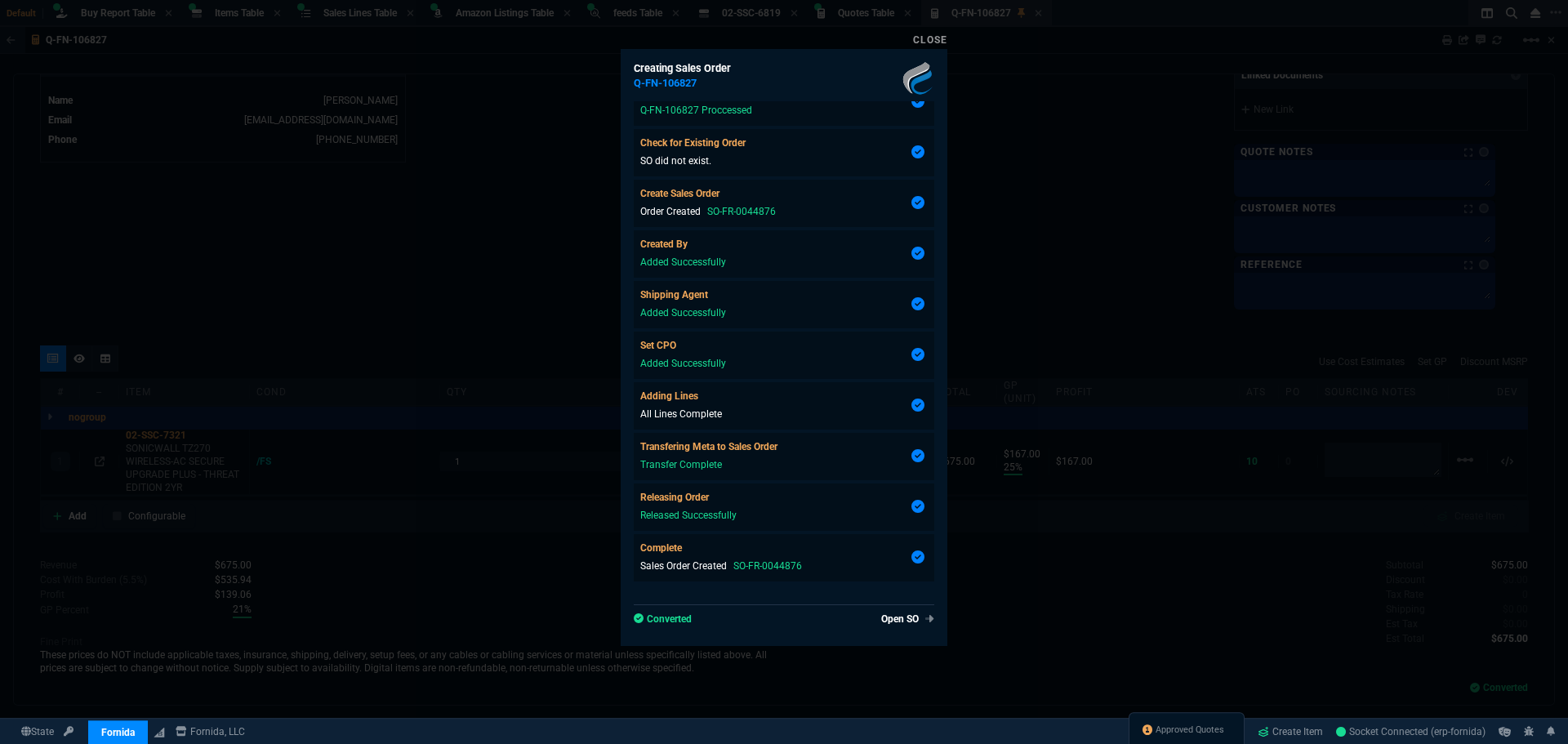
type input "35"
type input "25"
type input "167"
type input "35"
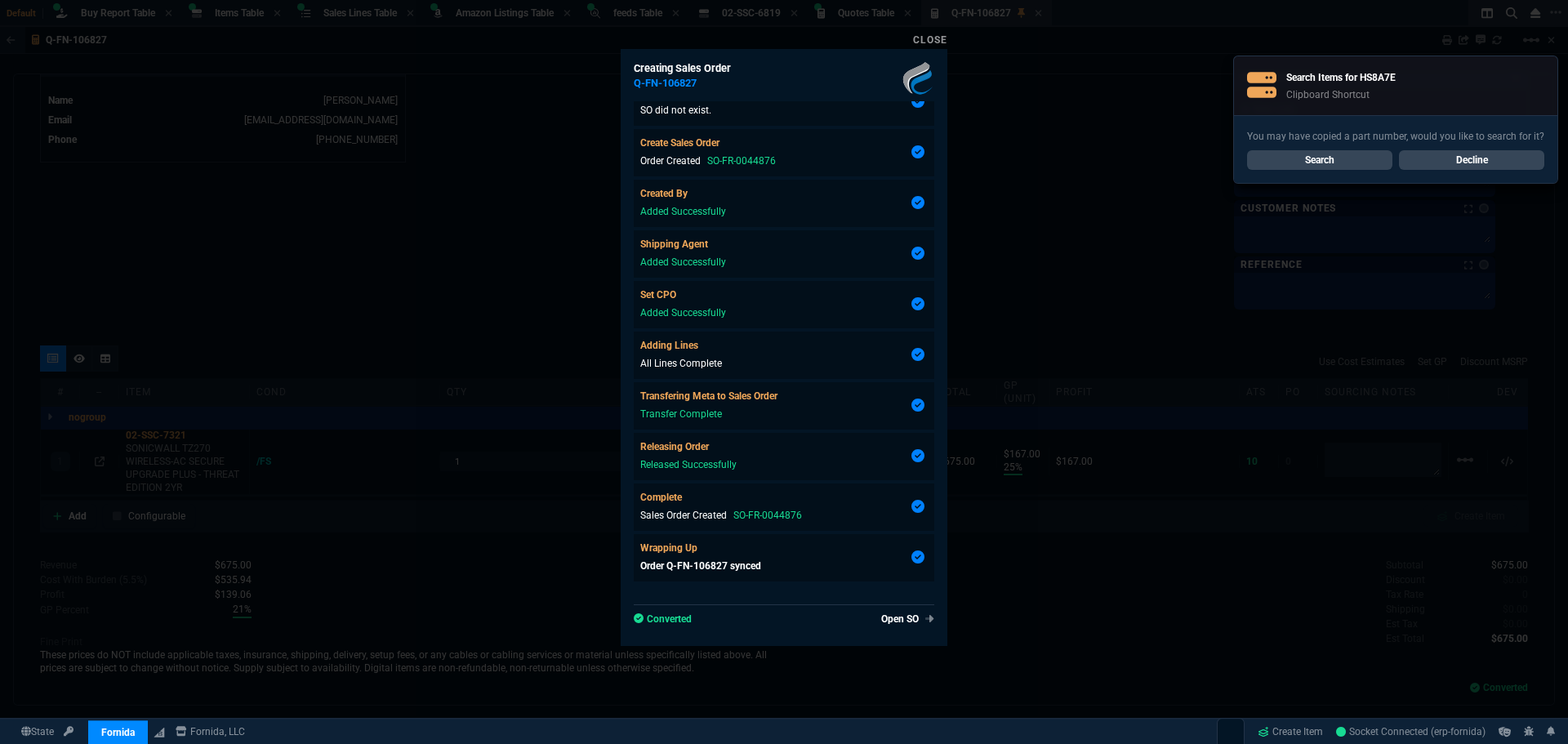
click at [515, 103] on div at bounding box center [784, 372] width 1568 height 744
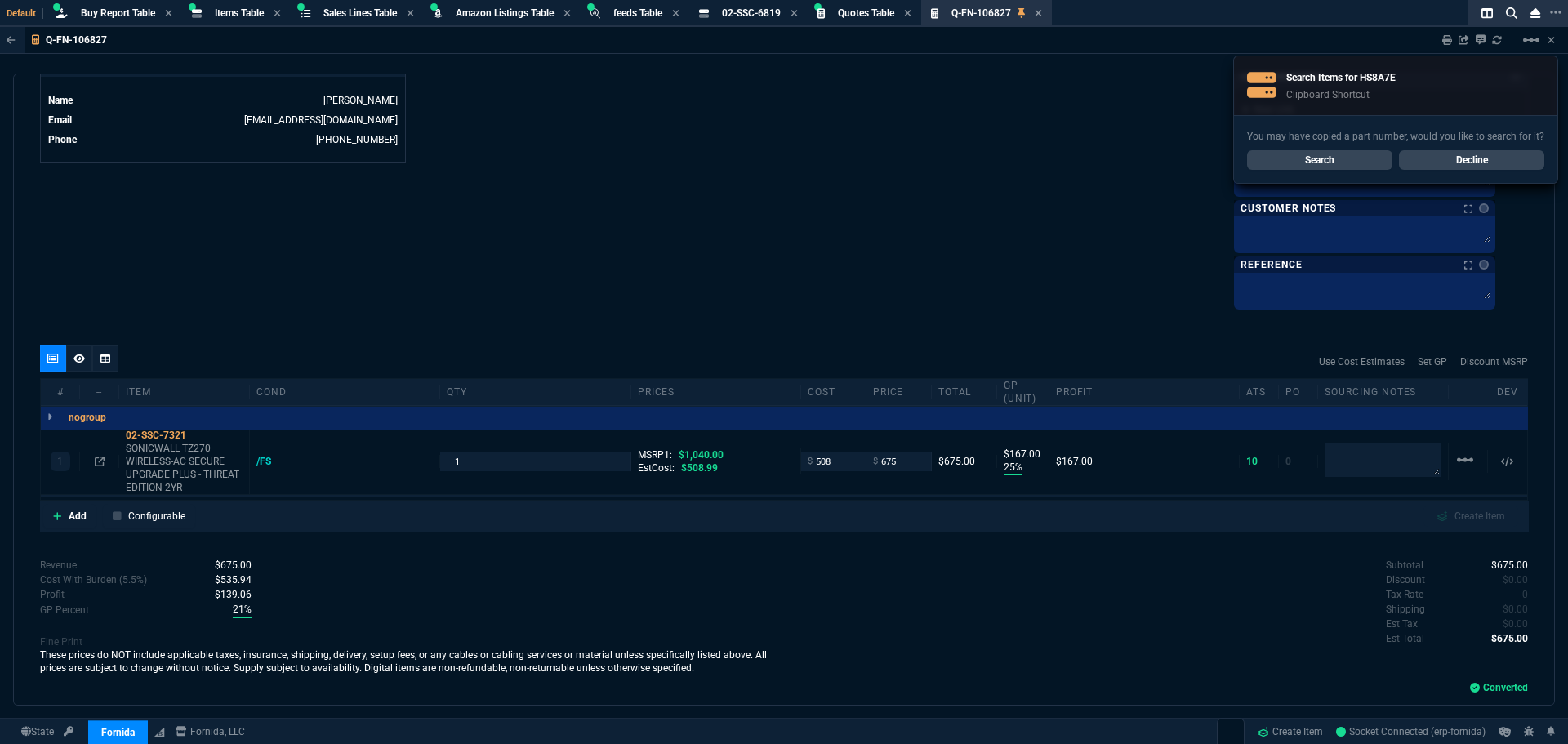
click at [1292, 152] on link "Search" at bounding box center [1319, 161] width 146 height 20
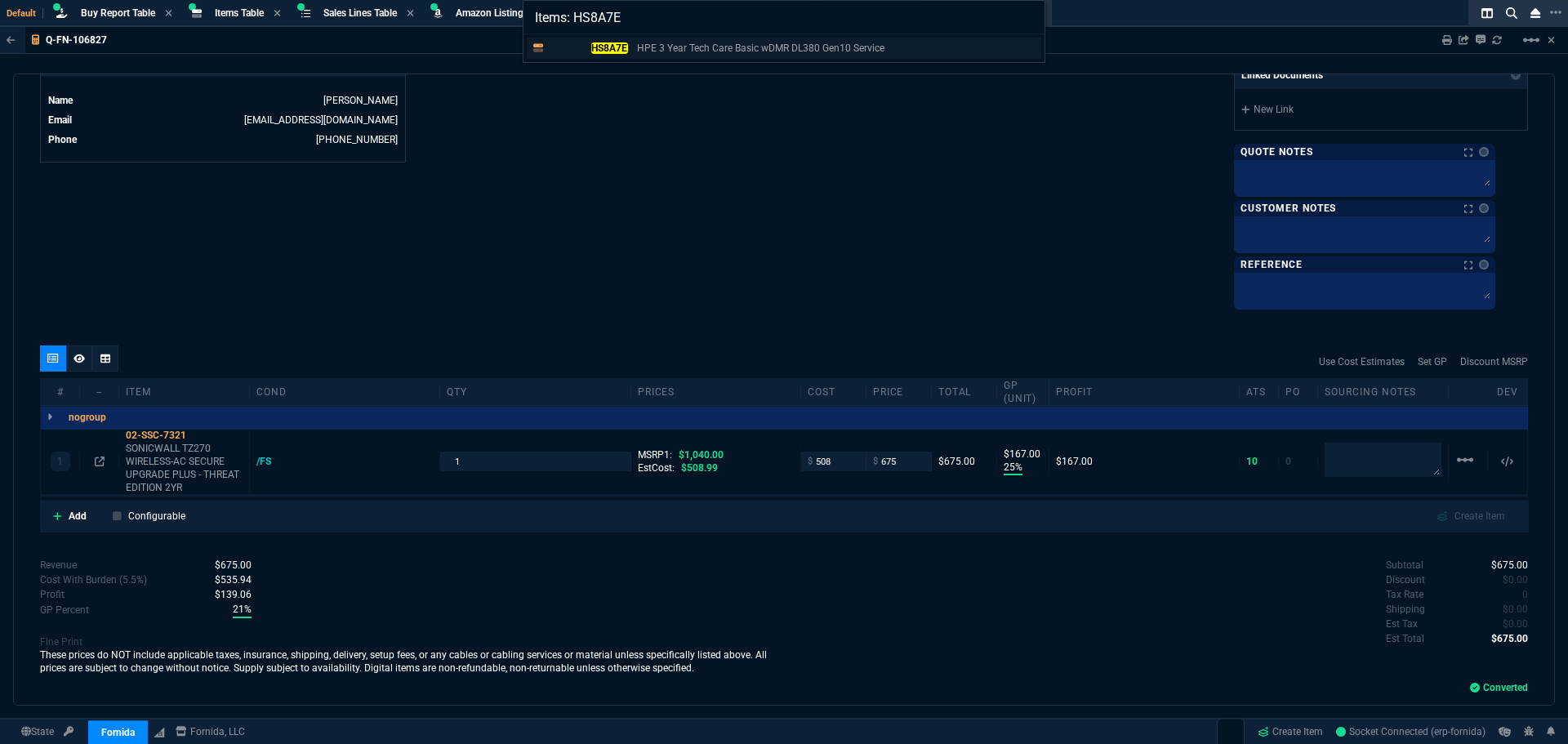
click at [608, 47] on mark "HS8A7E" at bounding box center [610, 48] width 37 height 12
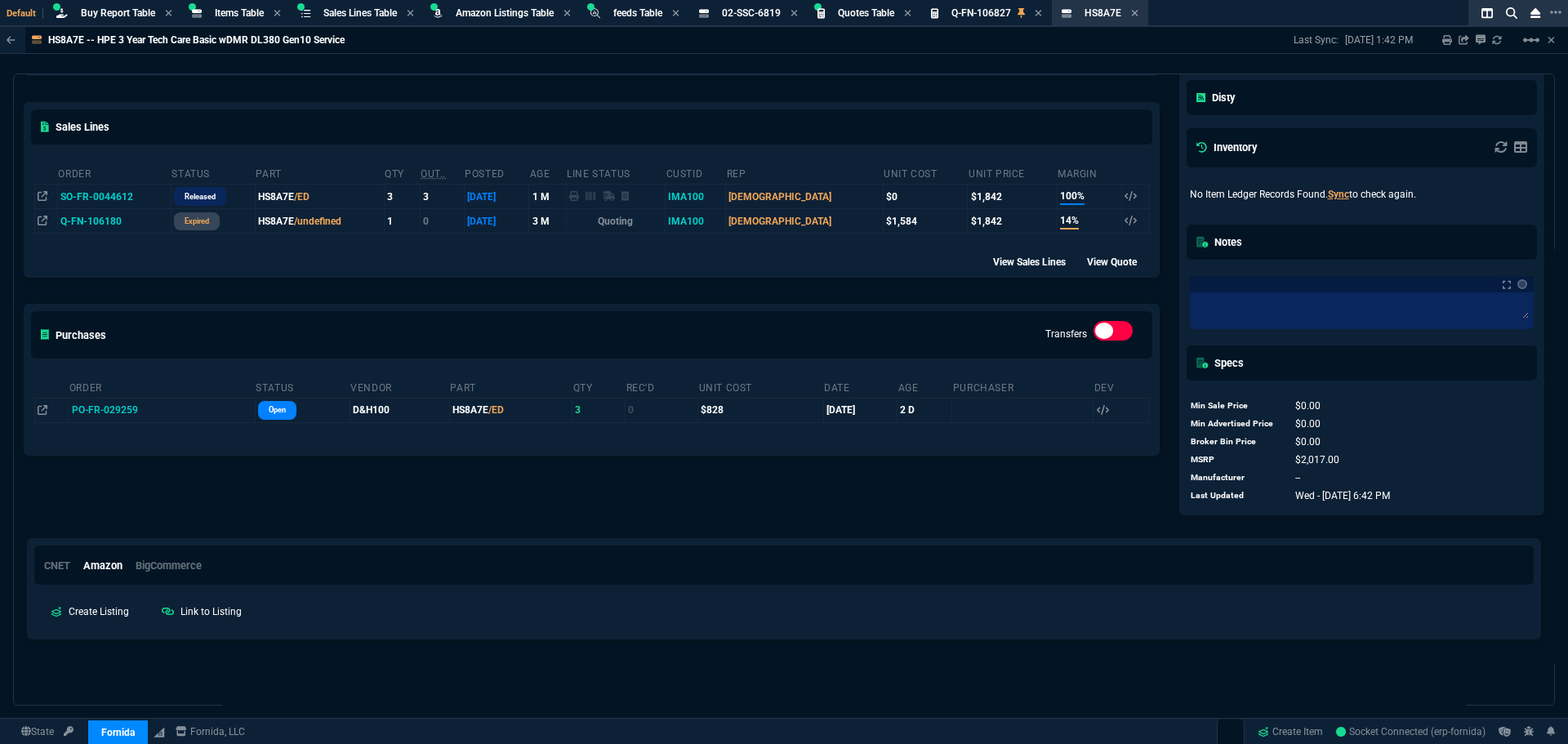
scroll to position [78, 0]
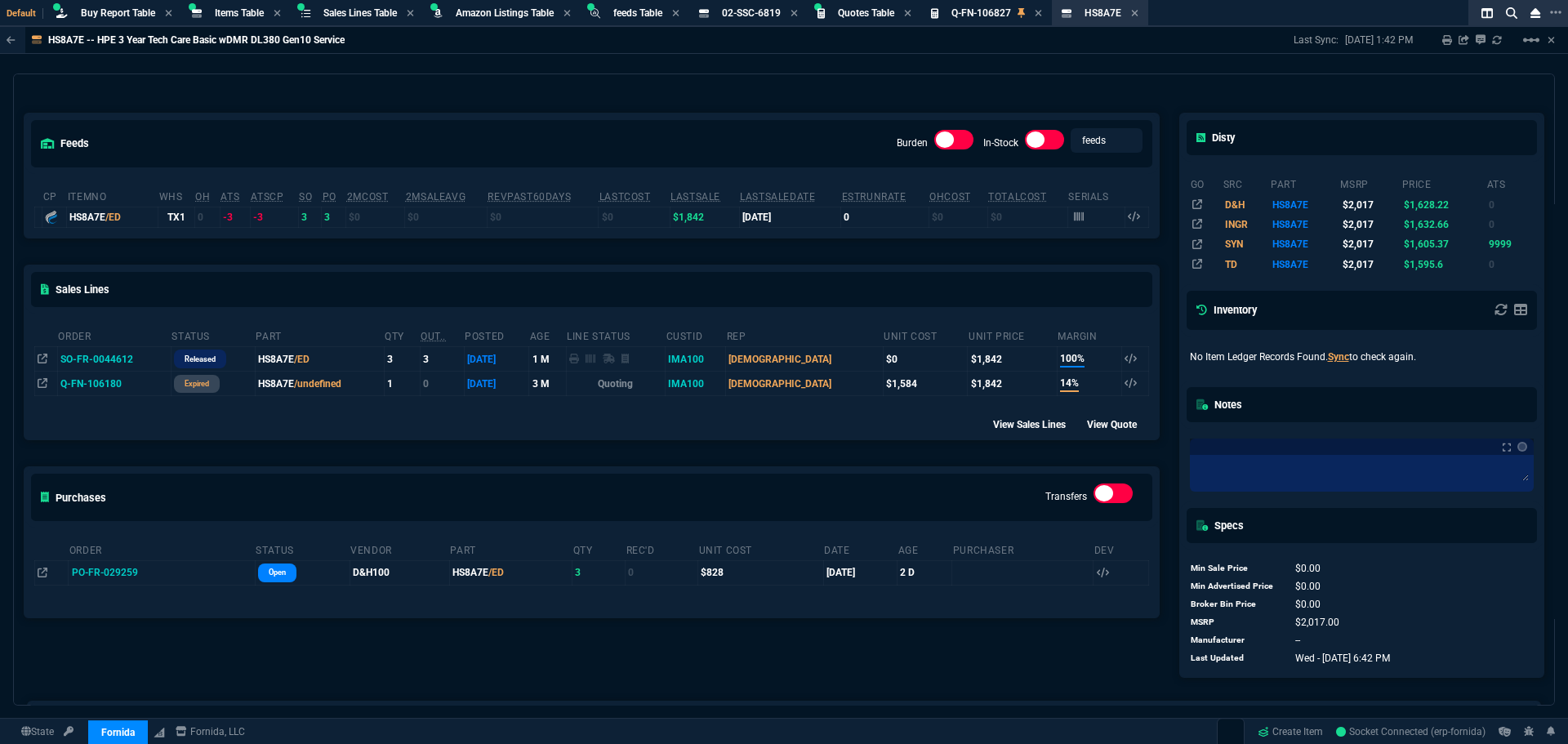
click at [840, 645] on div "feeds Burden In-Stock feeds prices cp ItemNo WHS OH ATS ATSCP SO PO 2MCost 2MSa…" at bounding box center [591, 382] width 1156 height 611
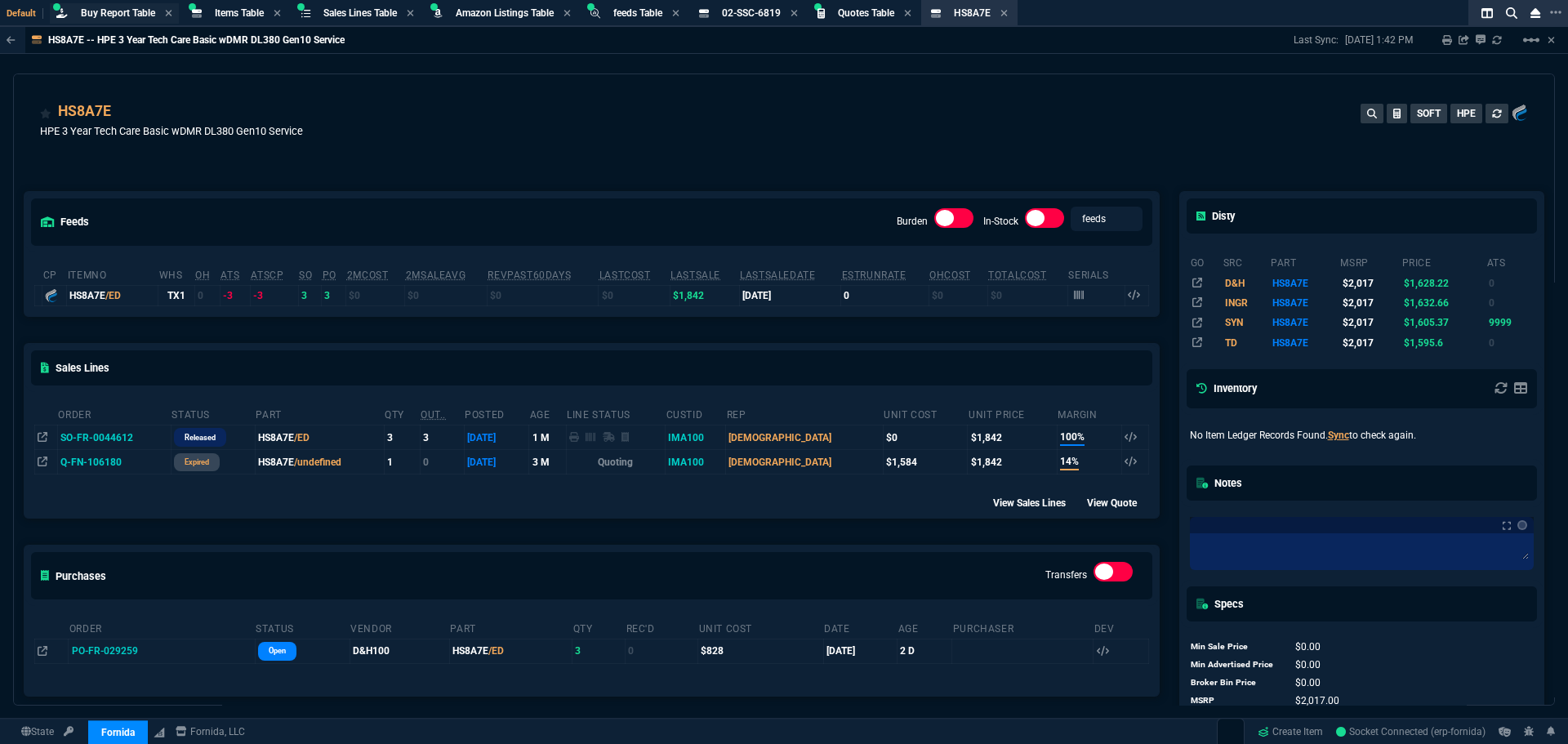
click at [121, 14] on span "Buy Report Table" at bounding box center [118, 14] width 74 height 12
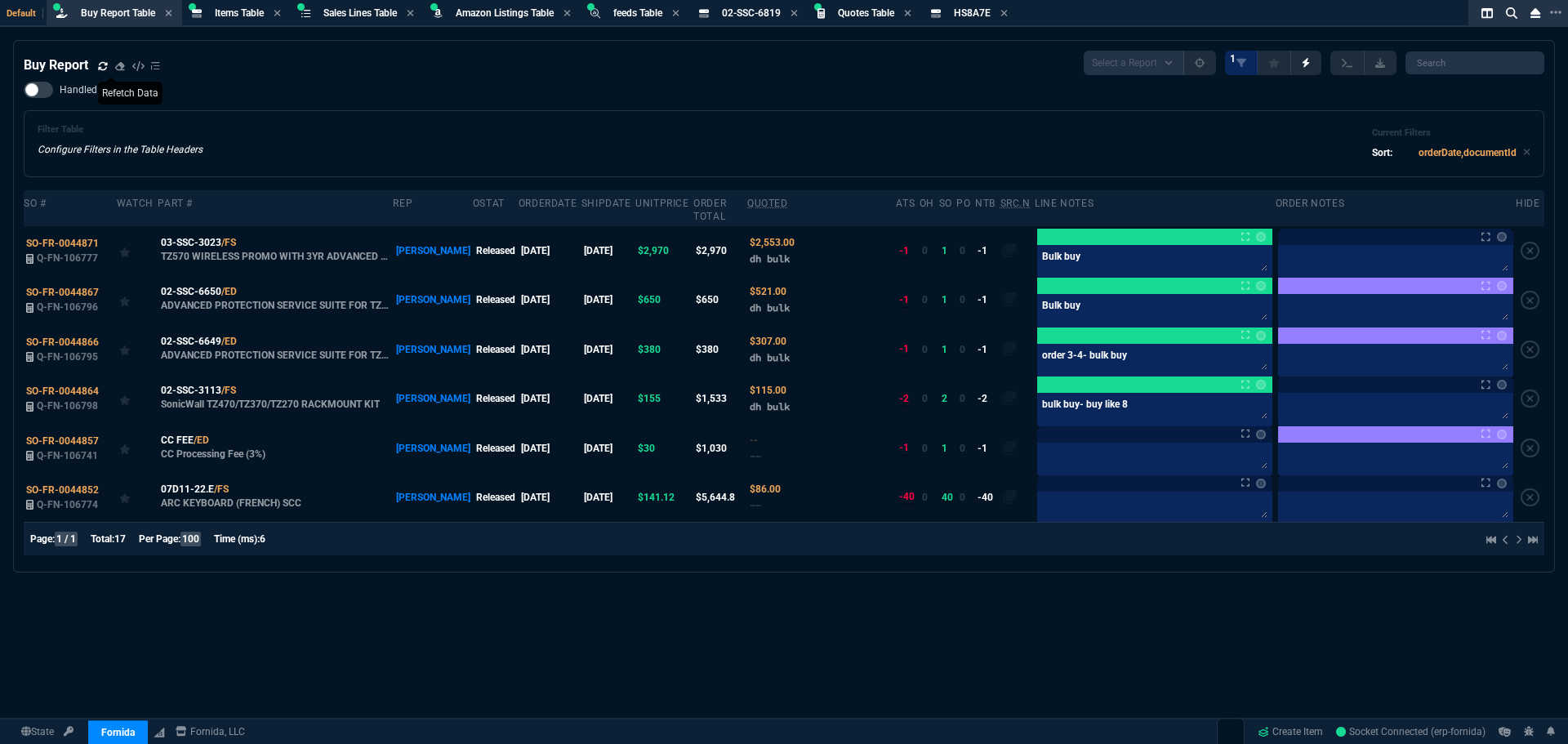
click at [99, 62] on icon at bounding box center [103, 67] width 10 height 10
click at [529, 76] on div "Buy Report Select a Report Not Purchased 1 Handled Filter Table Configure Filte…" at bounding box center [783, 306] width 1520 height 511
click at [252, 21] on div "Items Table Item" at bounding box center [236, 13] width 102 height 21
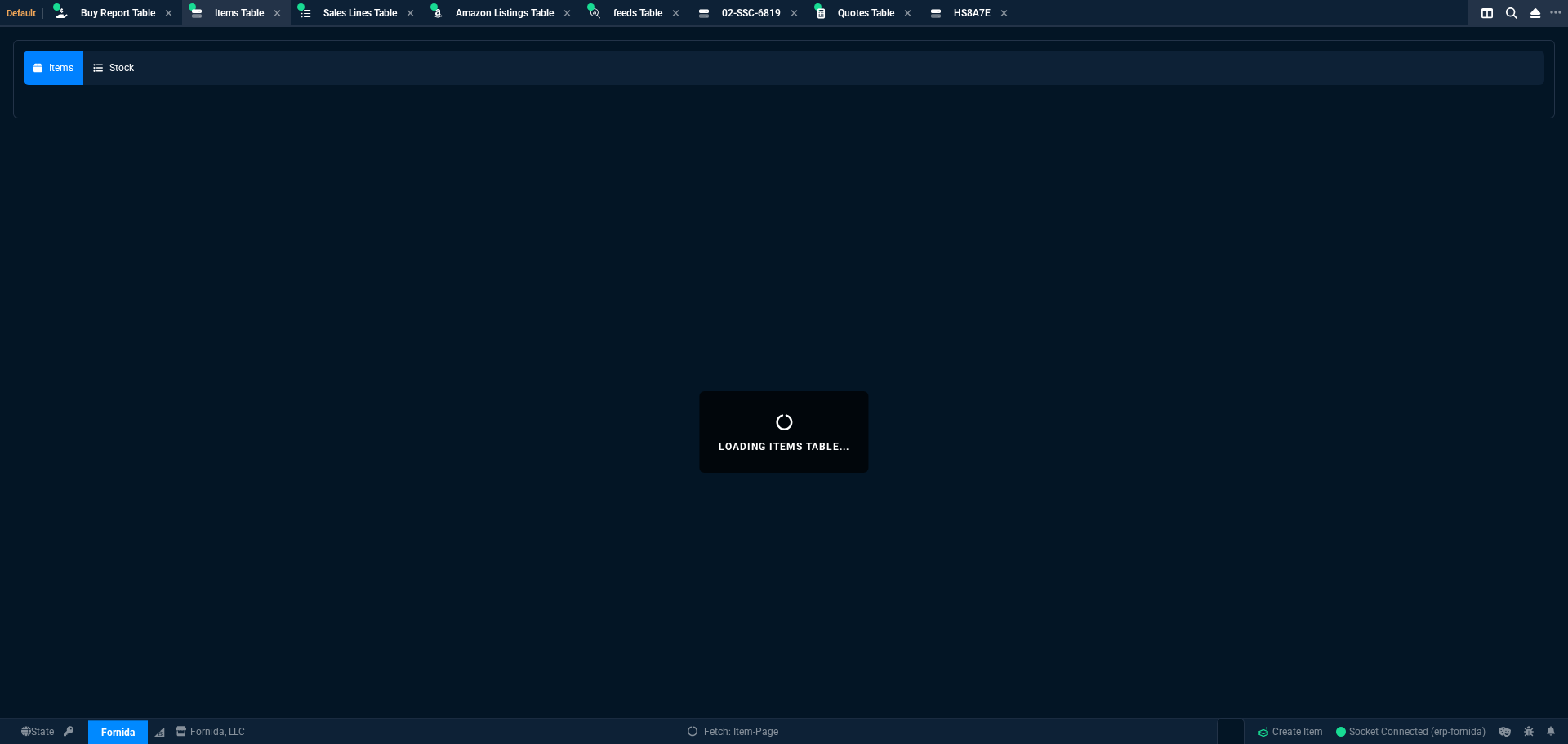
select select
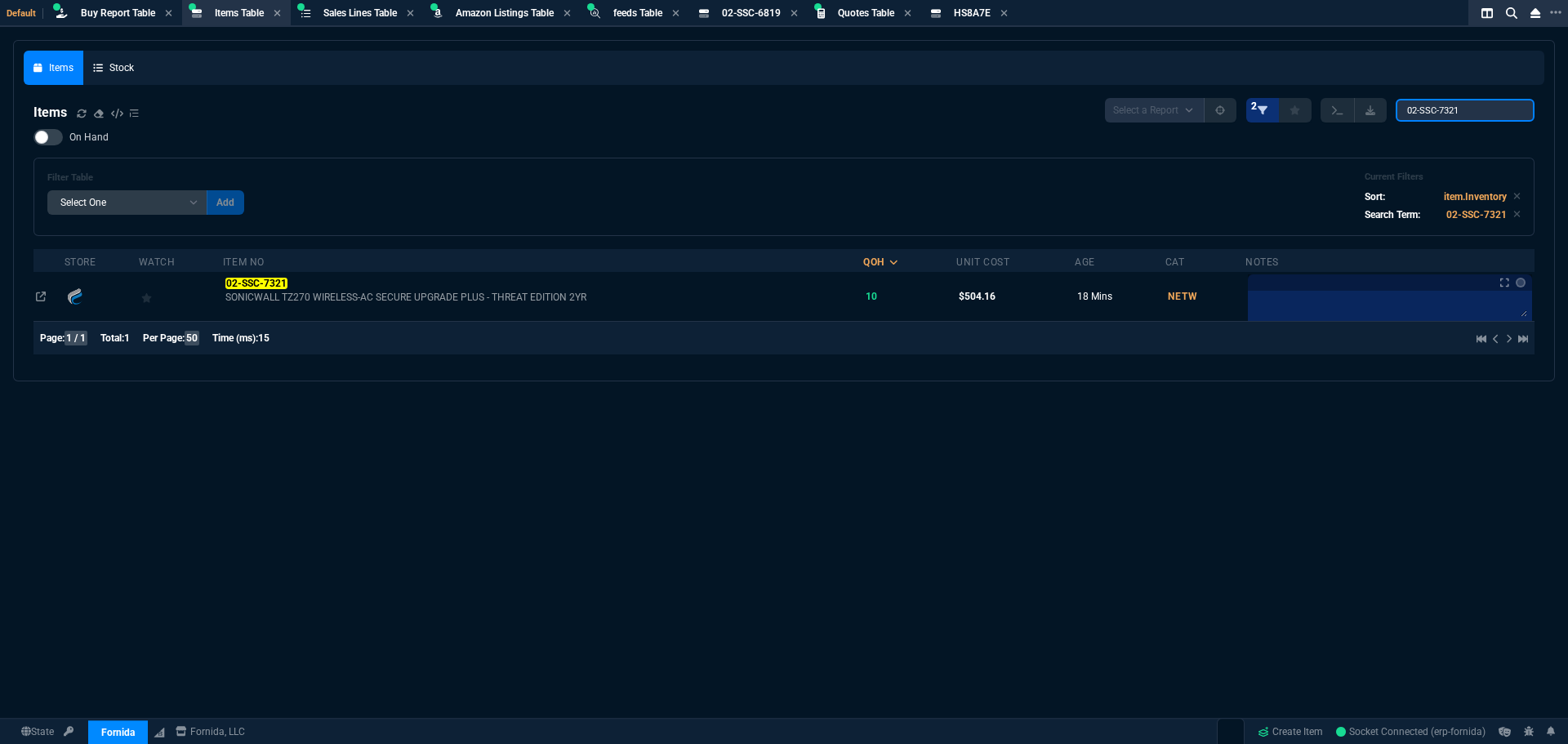
drag, startPoint x: 1430, startPoint y: 113, endPoint x: 1268, endPoint y: 114, distance: 162.0
click at [1269, 114] on div "Select a Report NEW QUERY 2 02-SSC-7321" at bounding box center [1319, 110] width 430 height 24
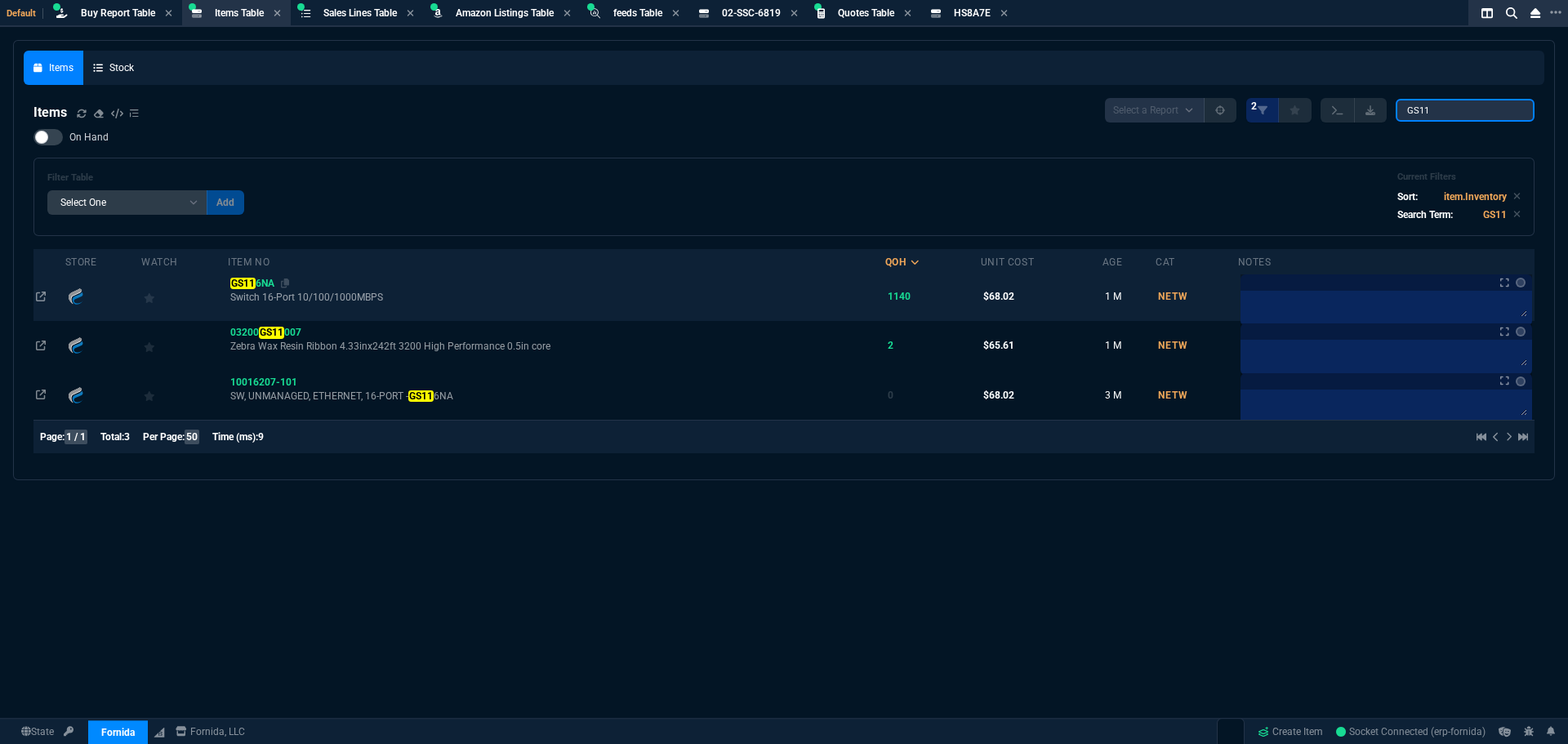
type input "GS11"
click at [258, 281] on span "GS11 6NA" at bounding box center [252, 284] width 43 height 12
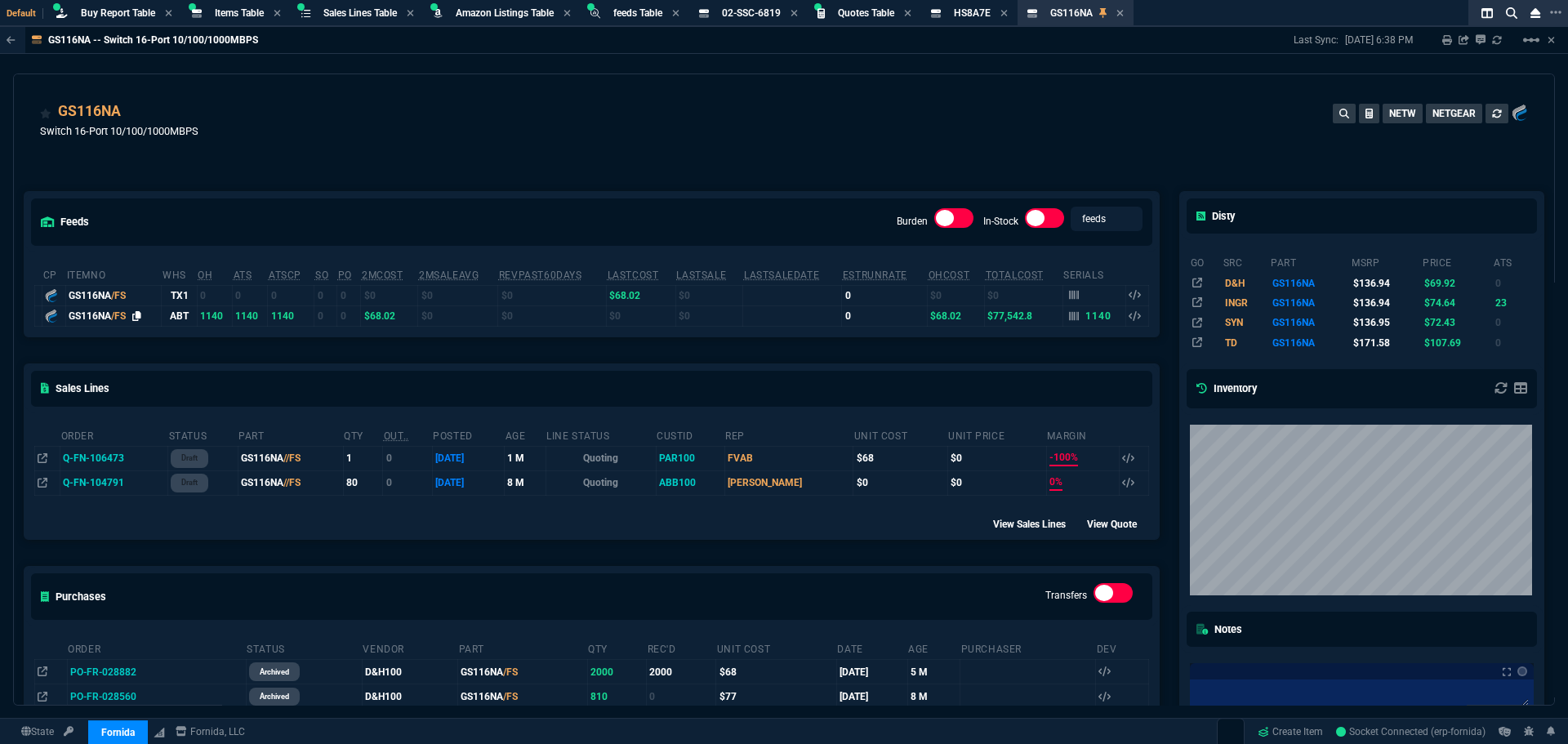
click at [140, 312] on icon at bounding box center [136, 316] width 9 height 10
click at [484, 166] on div "feeds Burden In-Stock feeds prices cp ItemNo WHS OH ATS ATSCP SO PO 2MCost 2MSa…" at bounding box center [591, 534] width 1156 height 757
click at [821, 128] on div "GS116NA Switch 16-Port 10/100/1000MBPS NETW NETGEAR" at bounding box center [784, 129] width 1488 height 58
click at [811, 127] on div "GS116NA Switch 16-Port 10/100/1000MBPS NETW NETGEAR" at bounding box center [784, 129] width 1488 height 58
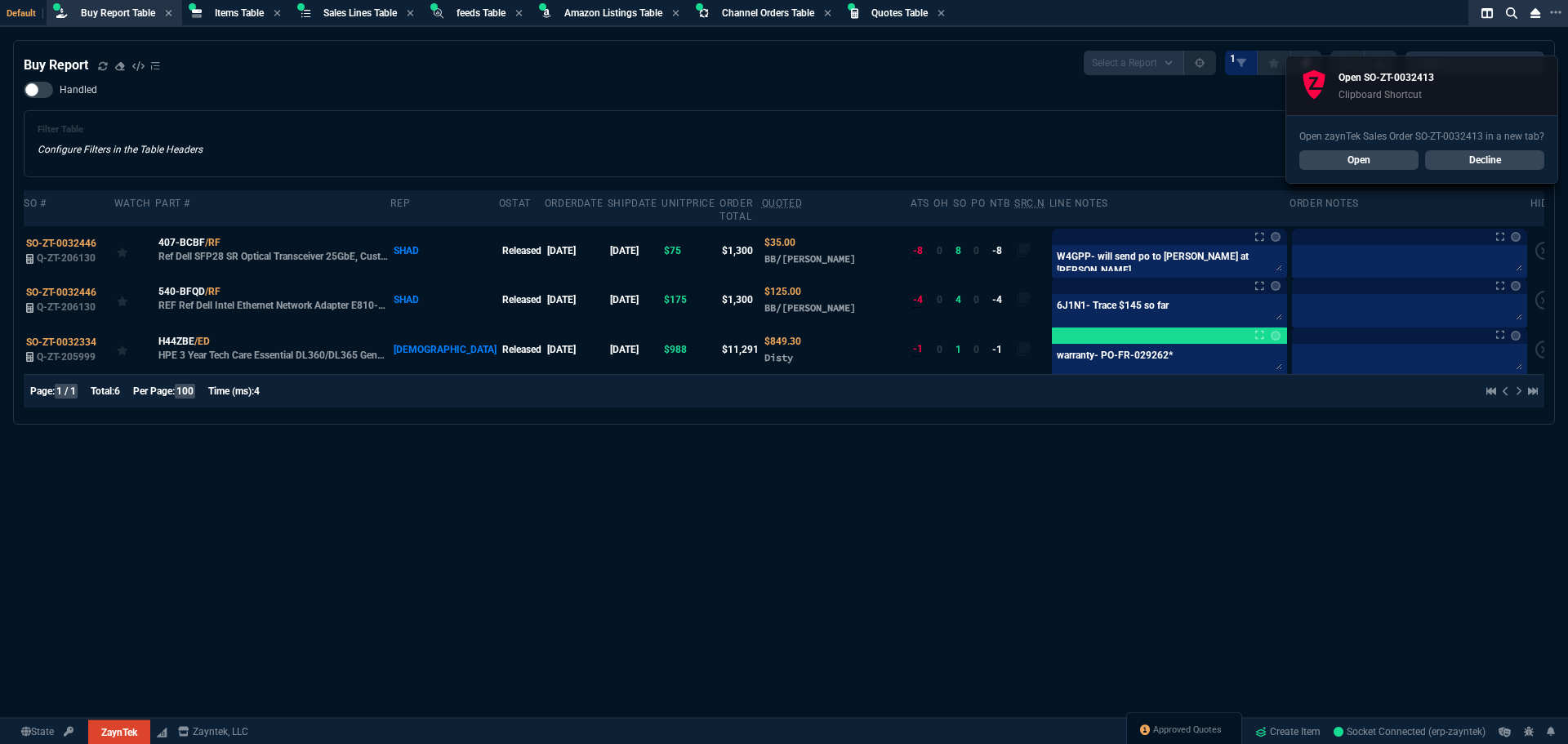
select select "8: NEPT"
click at [1330, 157] on link "Open" at bounding box center [1359, 161] width 119 height 20
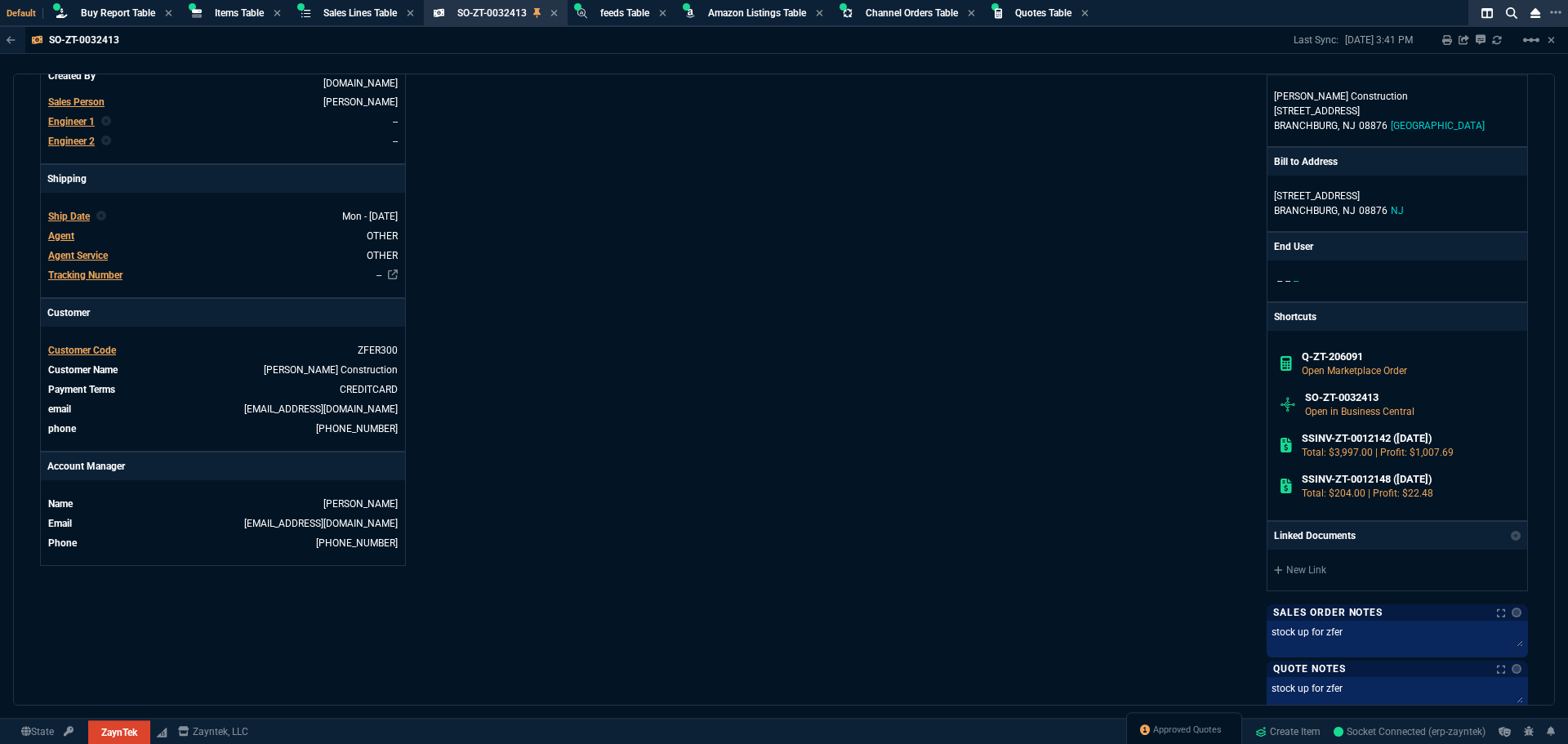
scroll to position [816, 0]
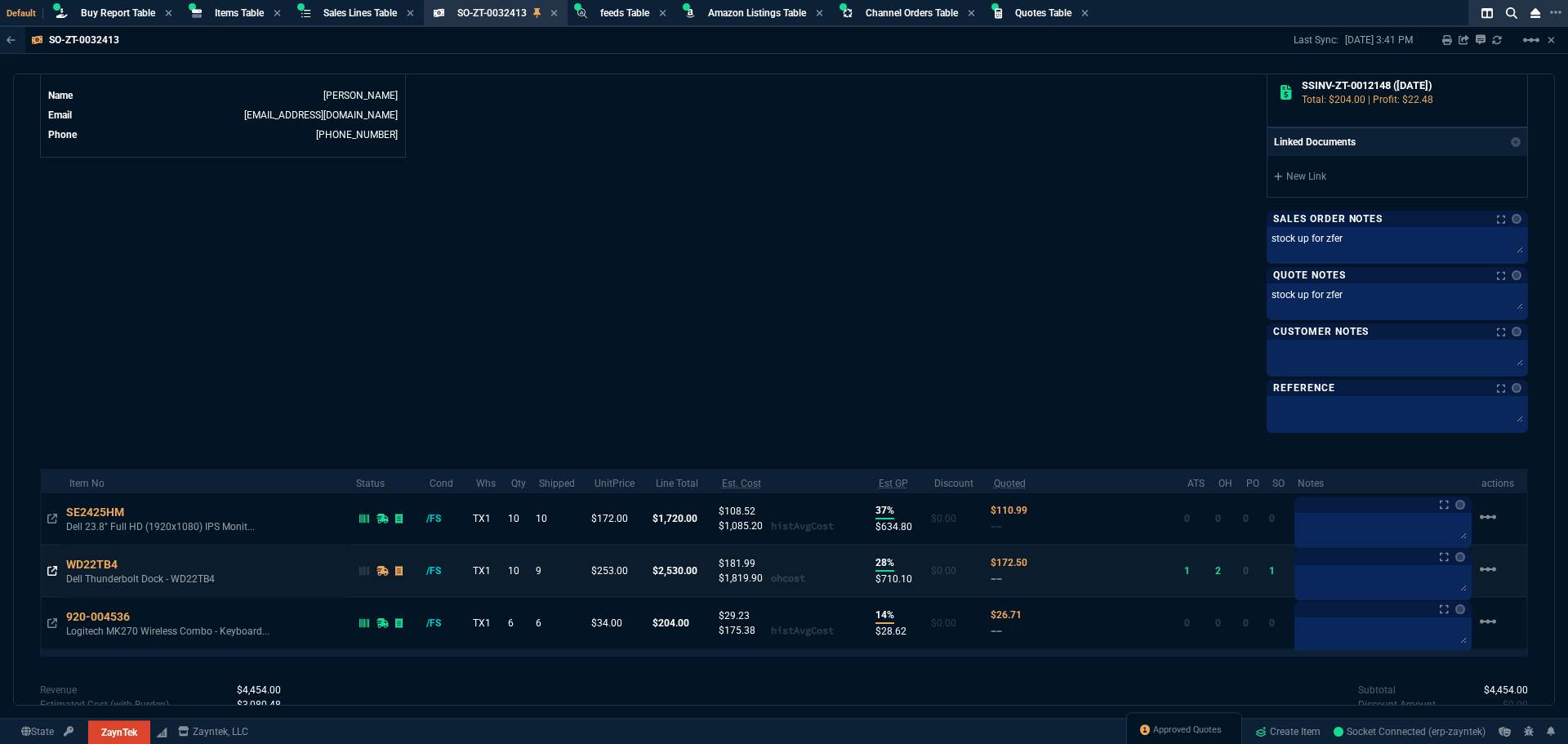
click at [50, 574] on icon at bounding box center [52, 571] width 10 height 10
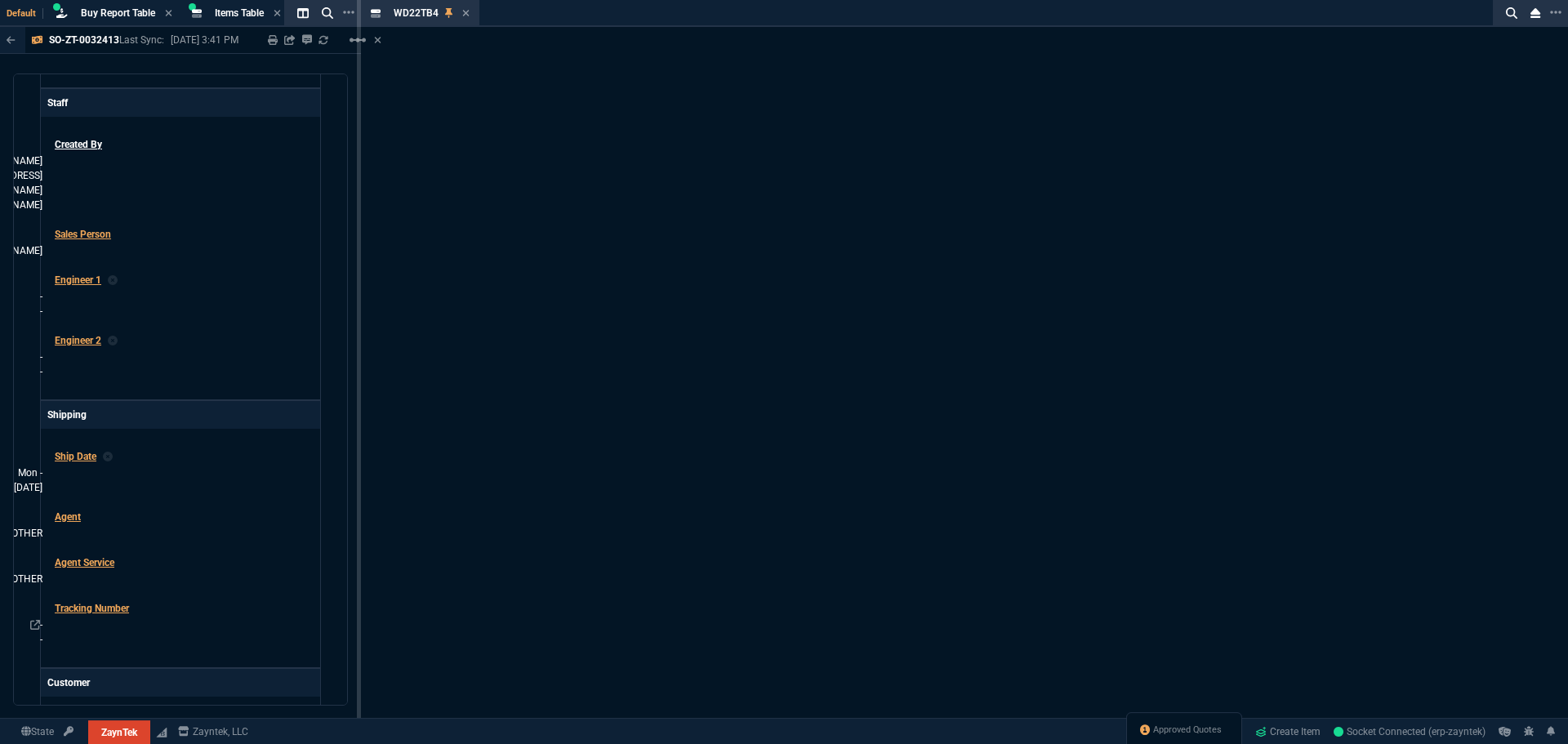
scroll to position [839, 0]
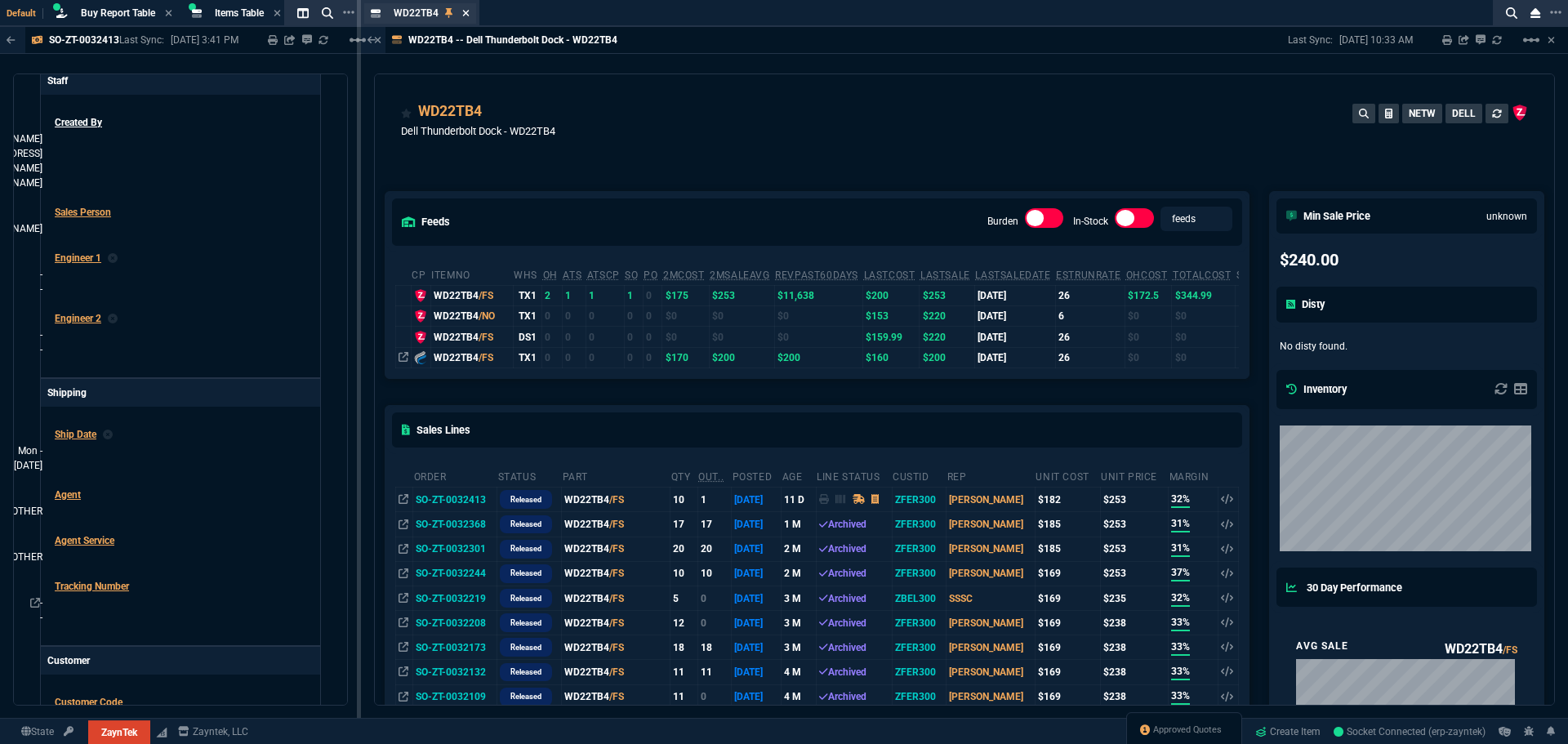
click at [464, 18] on fa-icon at bounding box center [466, 14] width 8 height 12
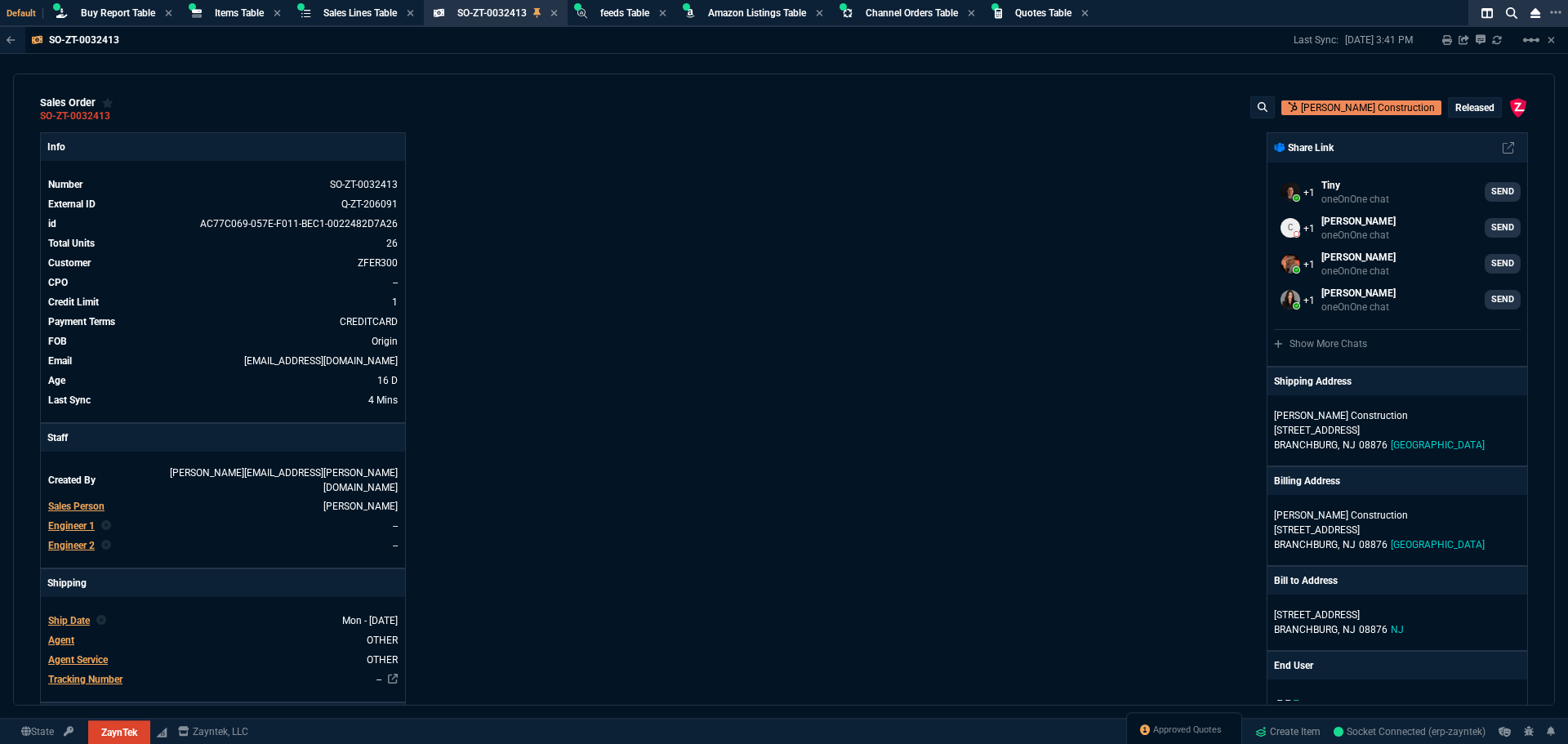
scroll to position [0, 0]
